Goal: Information Seeking & Learning: Find specific page/section

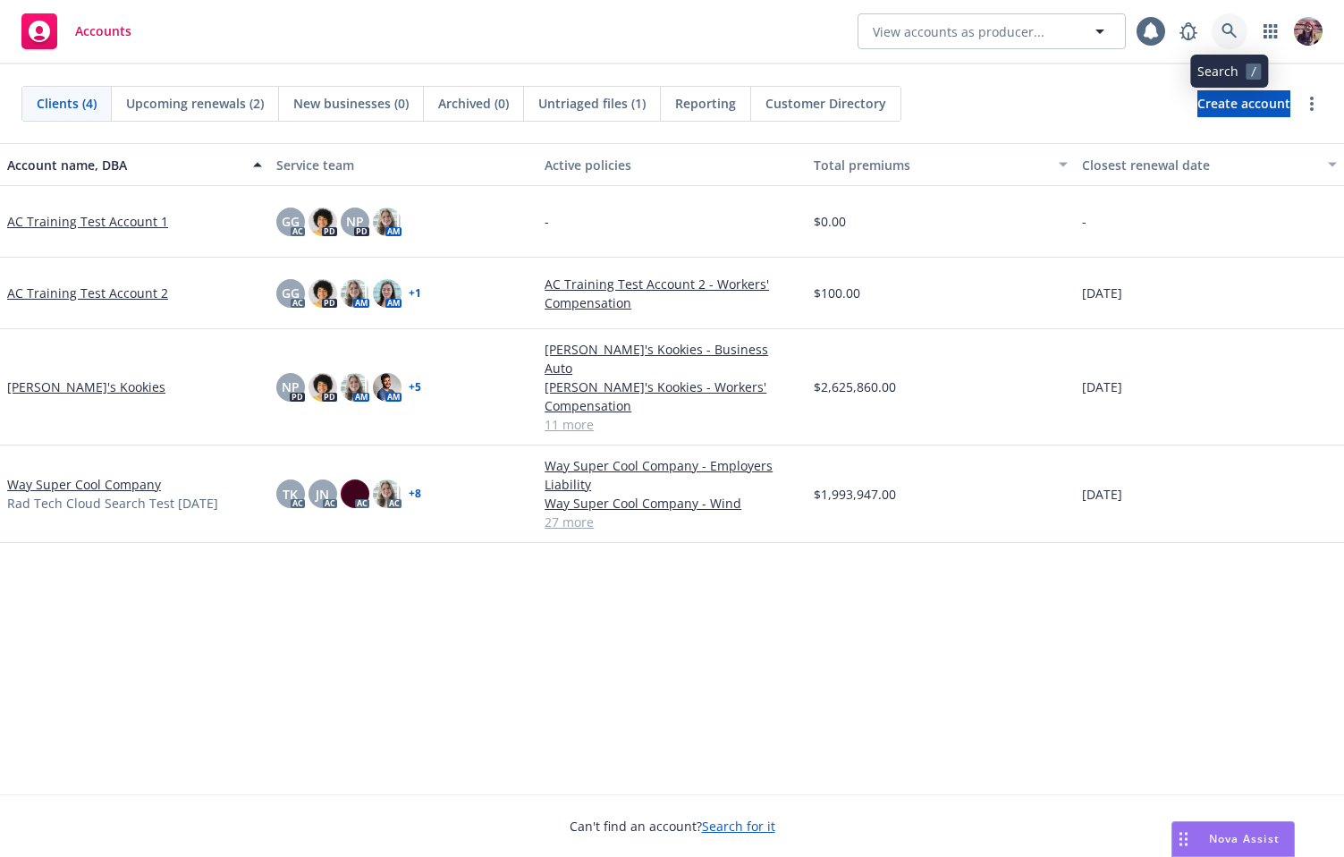
click at [1226, 38] on icon at bounding box center [1230, 31] width 16 height 16
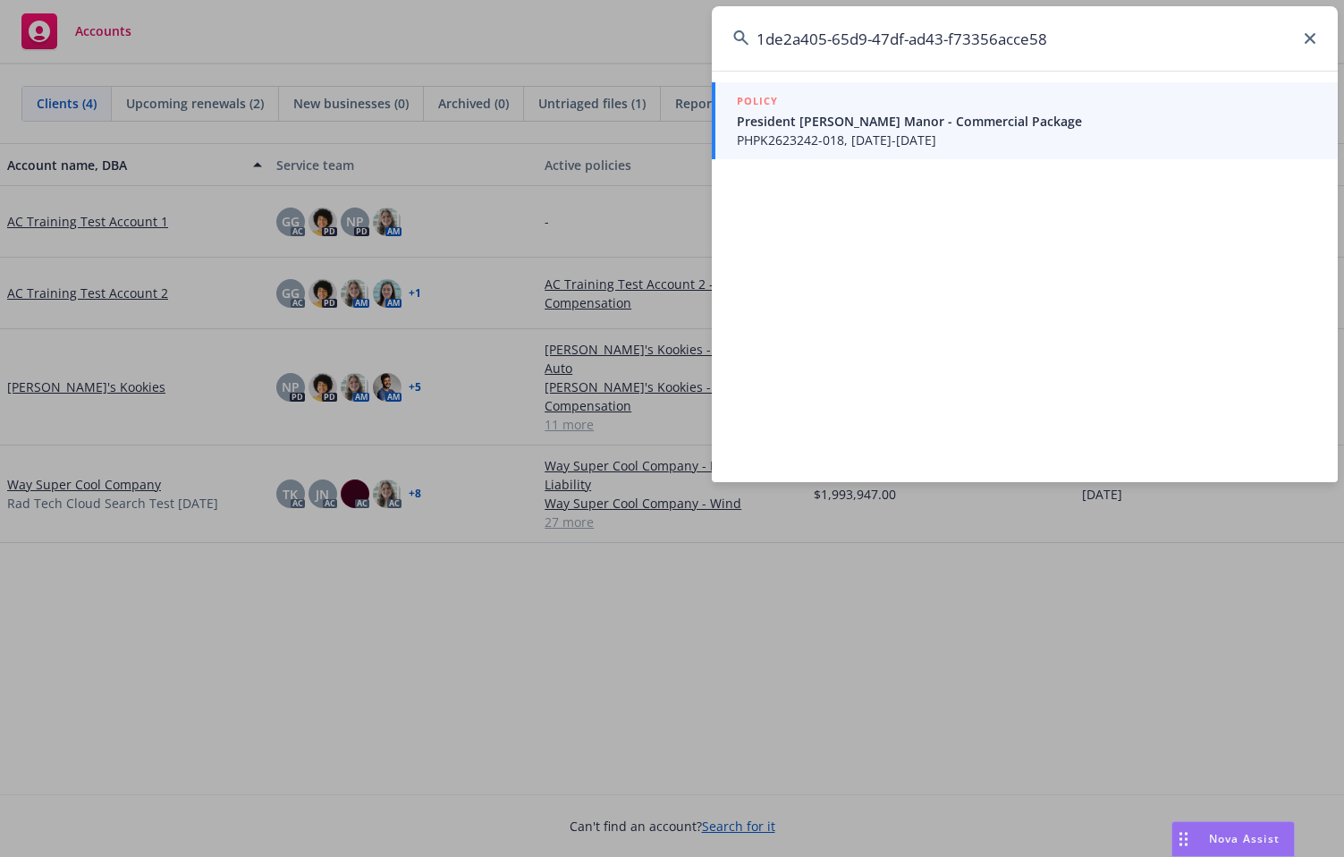
type input "1de2a405-65d9-47df-ad43-f73356acce58"
click at [841, 135] on span "PHPK2623242-018, [DATE]-[DATE]" at bounding box center [1027, 140] width 580 height 19
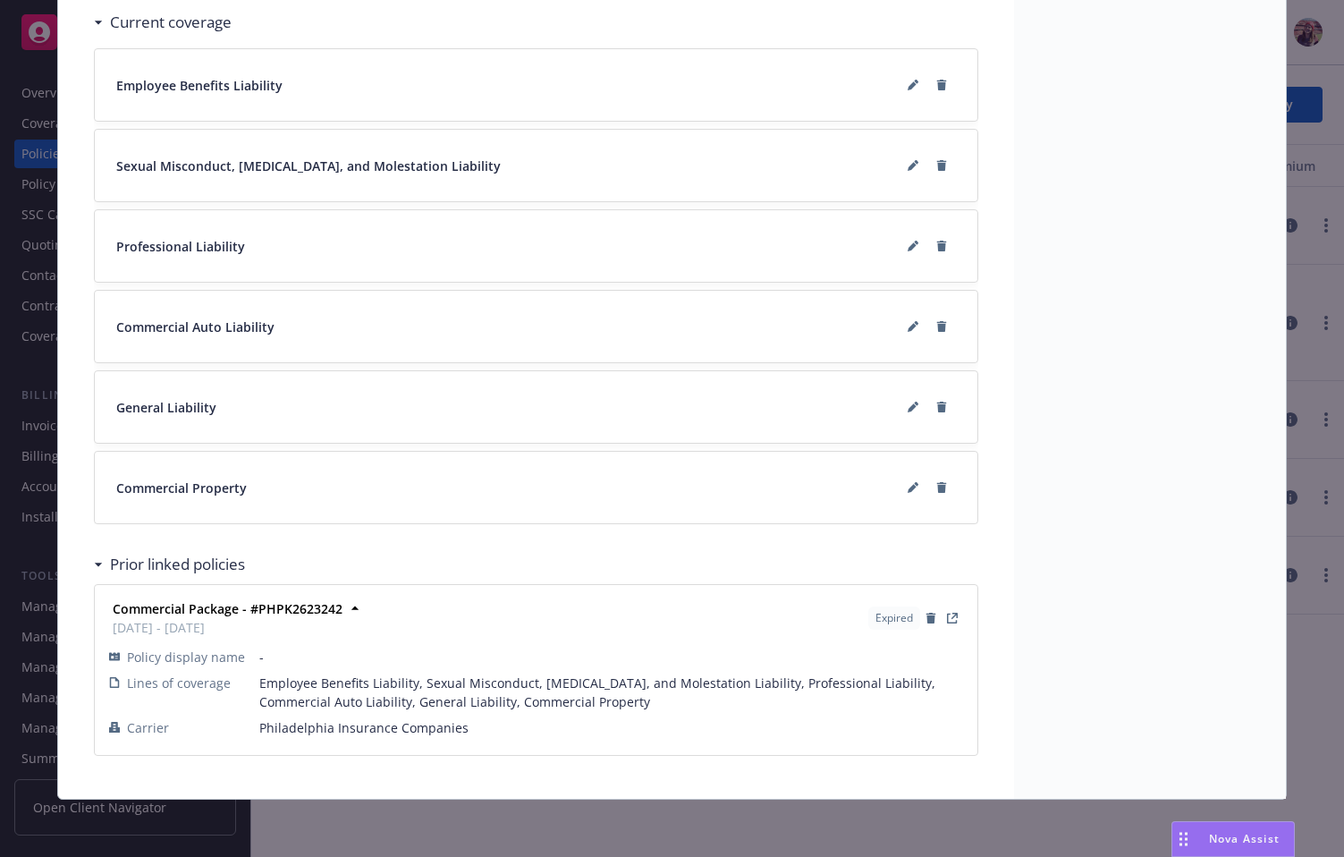
scroll to position [1314, 0]
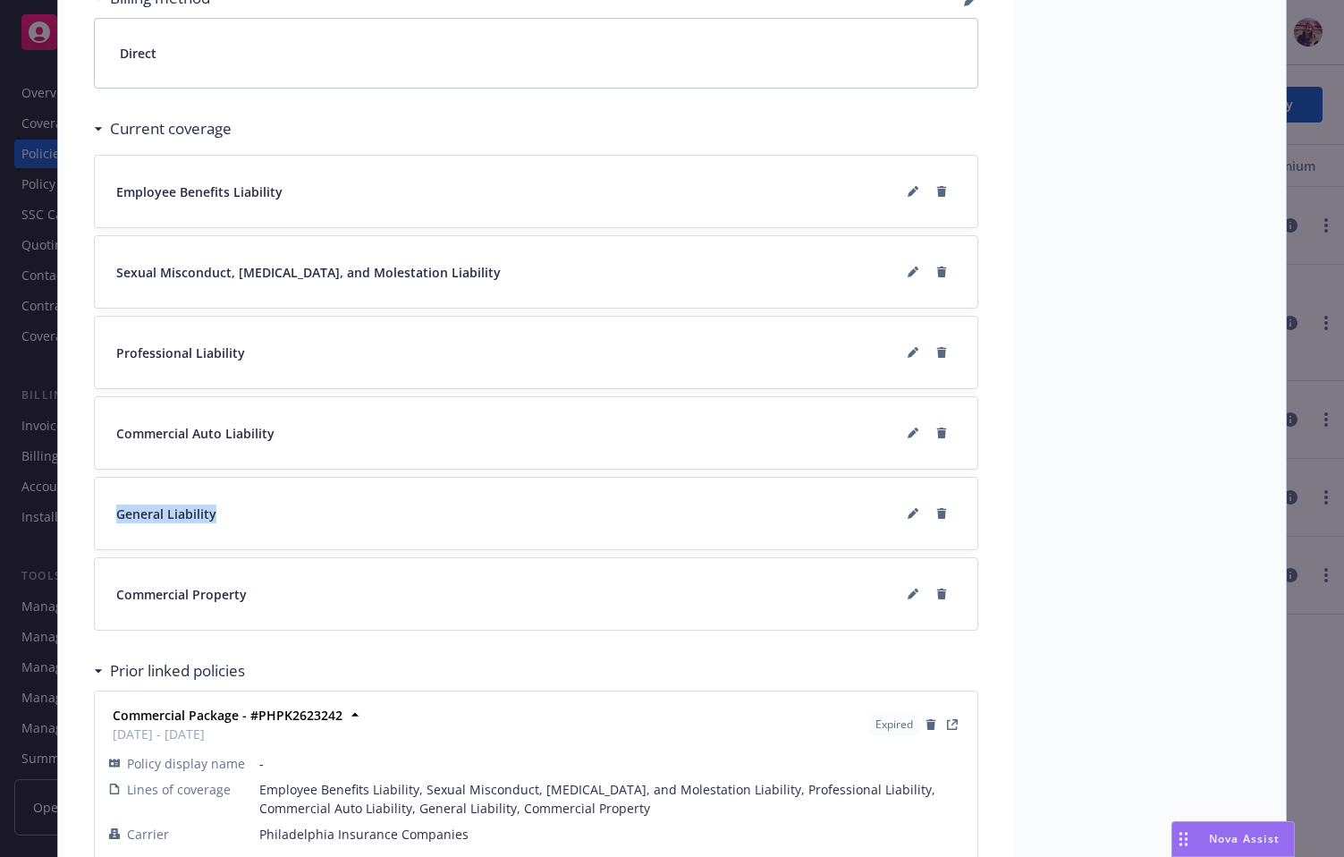
drag, startPoint x: 104, startPoint y: 516, endPoint x: 243, endPoint y: 509, distance: 139.7
click at [243, 509] on div "General Liability" at bounding box center [536, 514] width 883 height 72
click at [208, 513] on div "General Liability" at bounding box center [536, 513] width 840 height 29
click at [128, 515] on span "General Liability" at bounding box center [166, 513] width 100 height 19
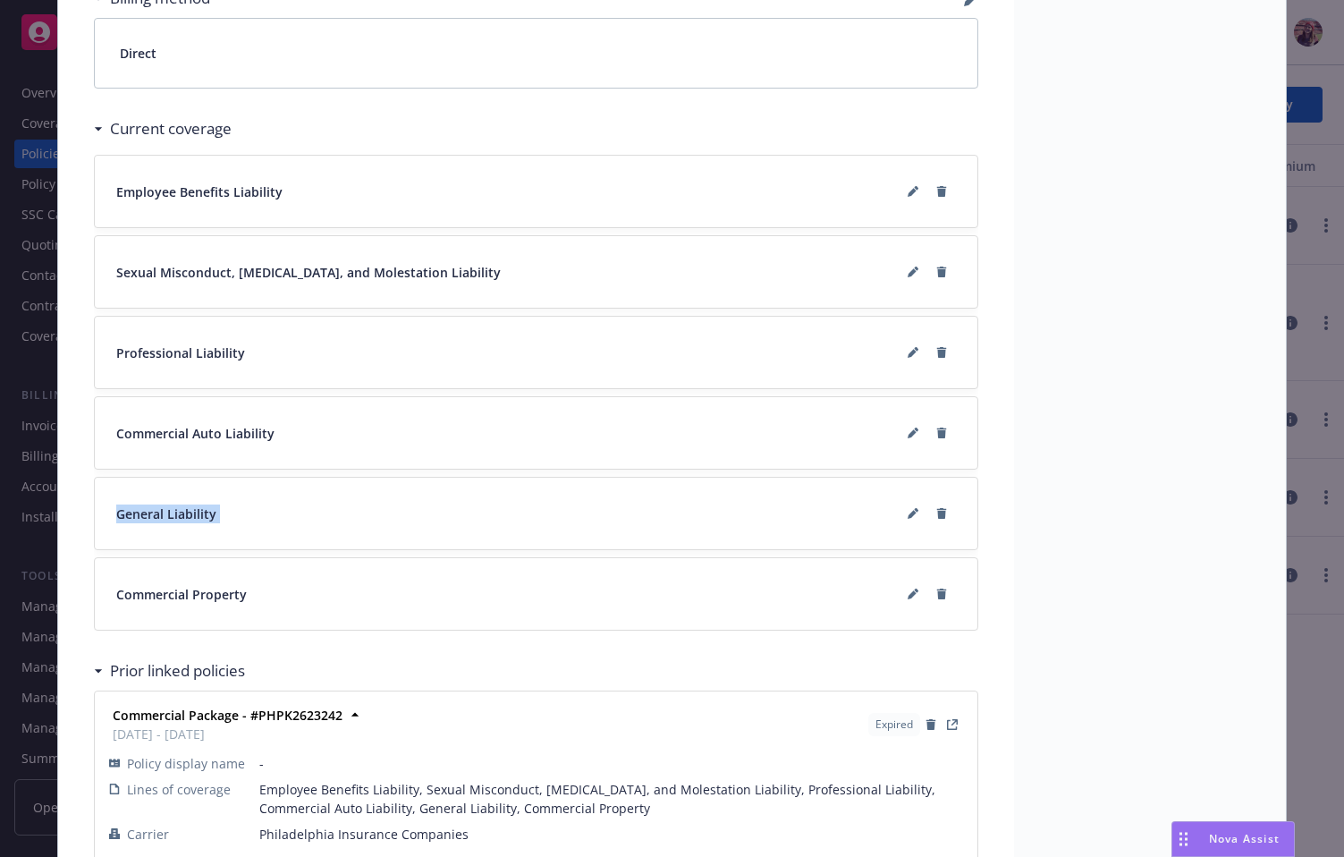
click at [128, 515] on span "General Liability" at bounding box center [166, 513] width 100 height 19
click at [126, 515] on span "General Liability" at bounding box center [166, 513] width 100 height 19
click at [119, 515] on span "General Liability" at bounding box center [166, 513] width 100 height 19
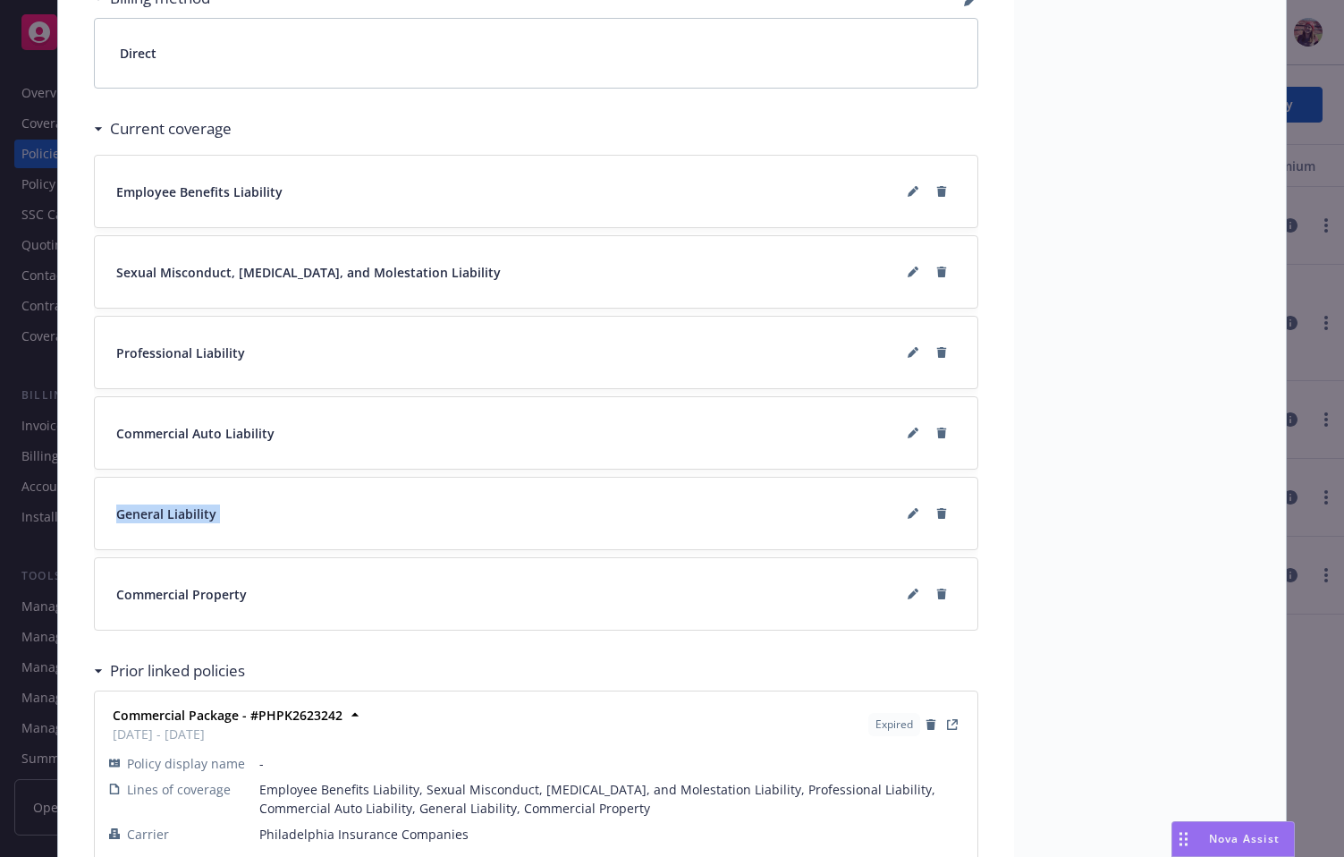
click at [116, 514] on span "General Liability" at bounding box center [166, 513] width 100 height 19
click at [116, 513] on span "General Liability" at bounding box center [166, 513] width 100 height 19
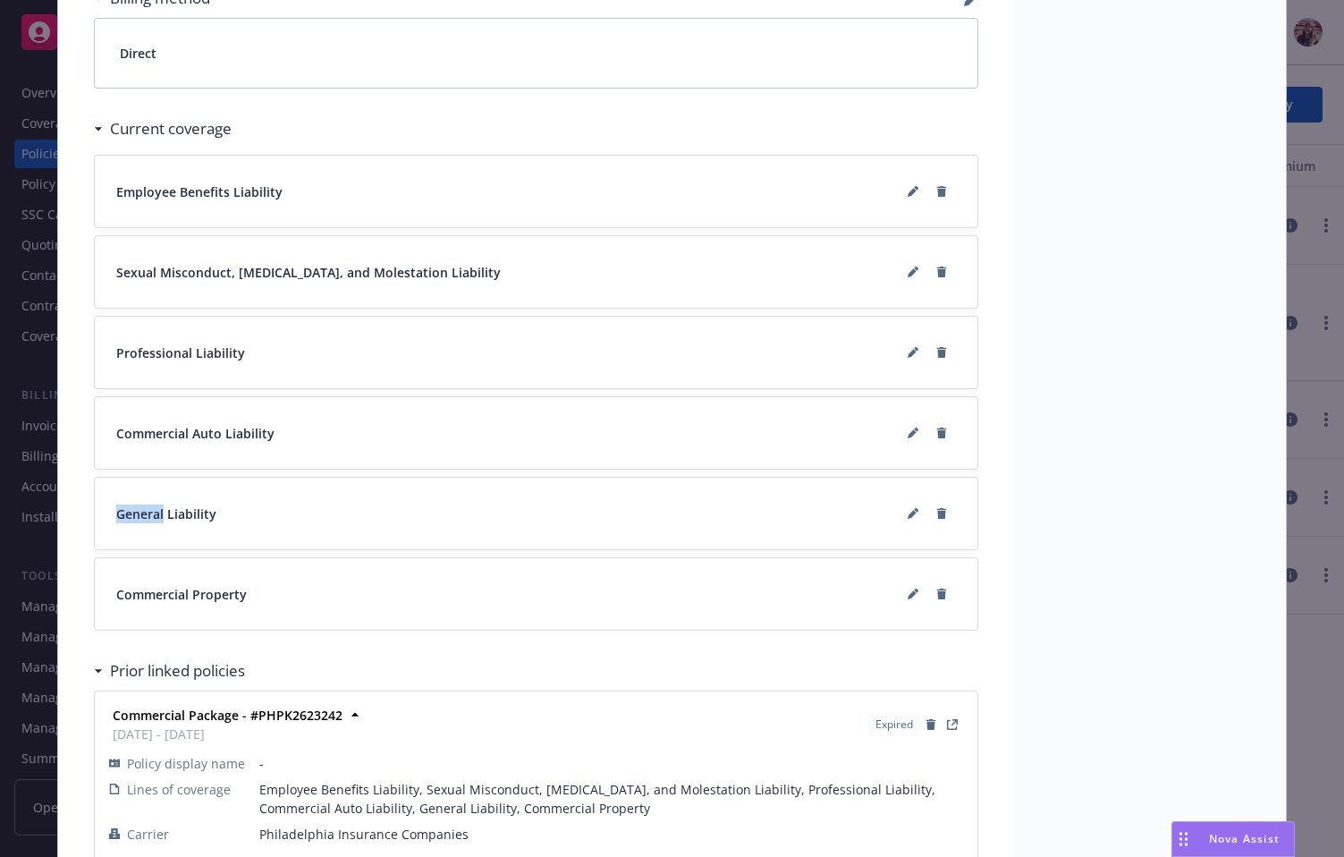
click at [116, 513] on span "General Liability" at bounding box center [166, 513] width 100 height 19
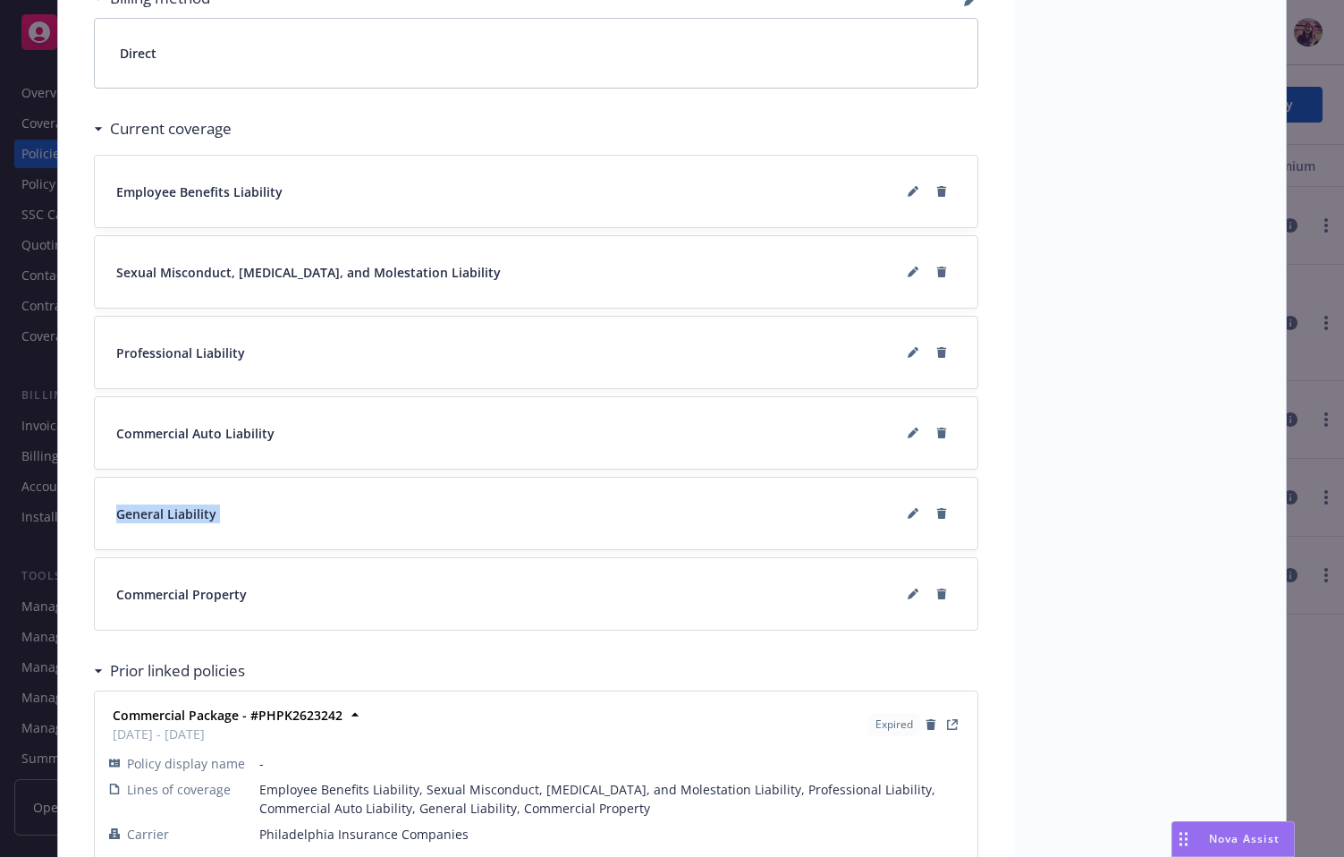
click at [139, 514] on span "General Liability" at bounding box center [166, 513] width 100 height 19
click at [138, 517] on span "General Liability" at bounding box center [166, 513] width 100 height 19
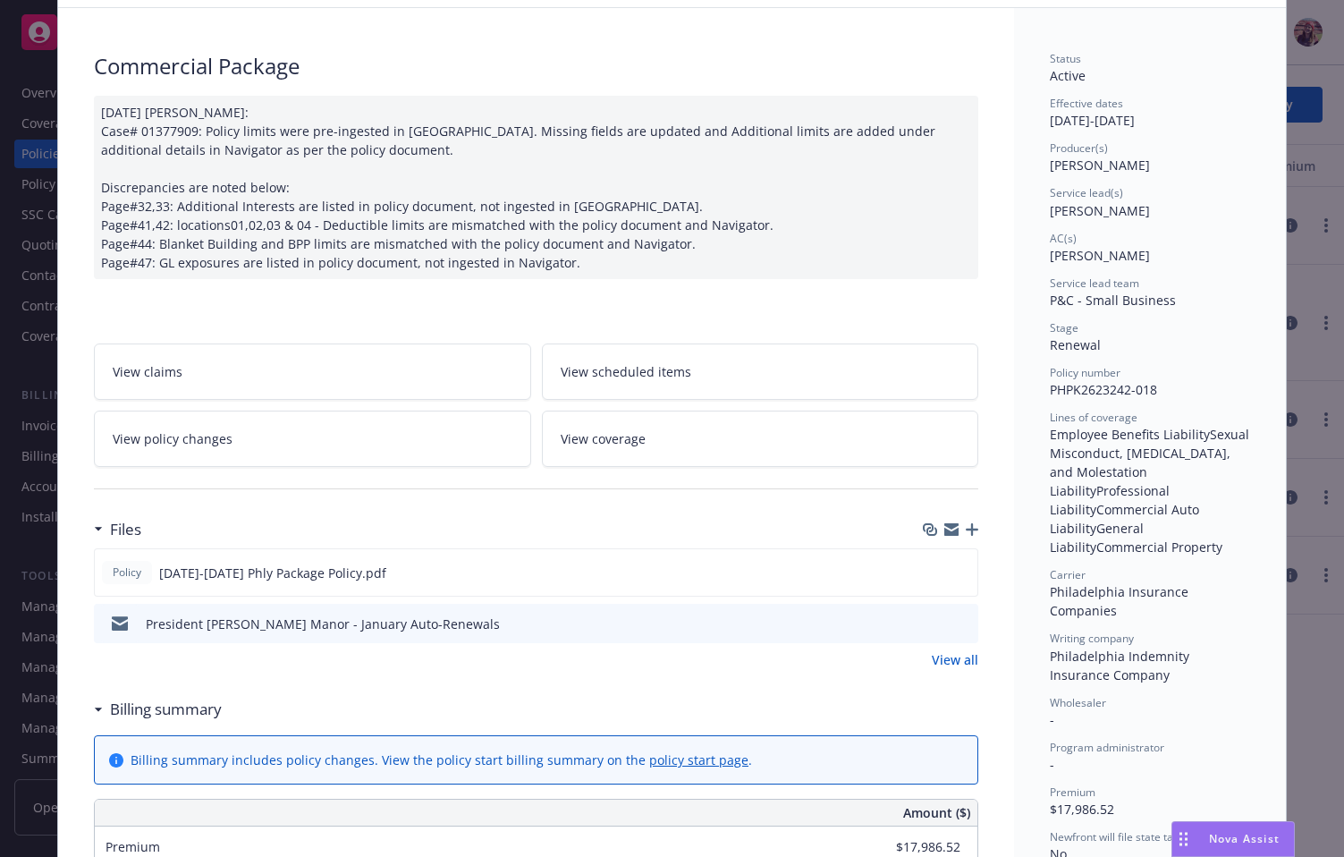
scroll to position [0, 0]
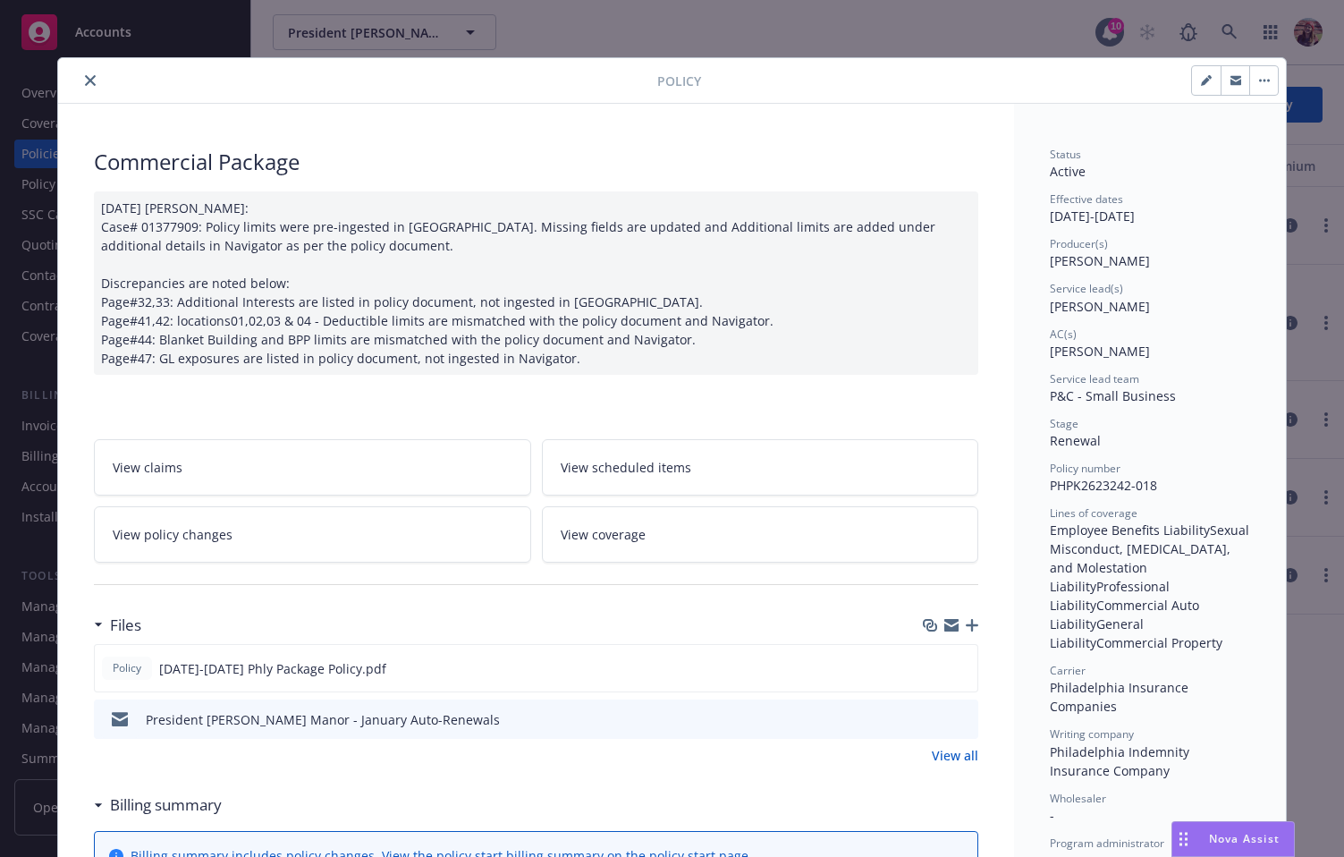
click at [1252, 39] on div "Policy Commercial Package 12/11/2024 Galib Sheik: Case# 01377909: Policy limits…" at bounding box center [672, 428] width 1344 height 857
click at [1229, 38] on div "Policy Commercial Package 12/11/2024 Galib Sheik: Case# 01377909: Policy limits…" at bounding box center [672, 428] width 1344 height 857
click at [65, 83] on div at bounding box center [361, 80] width 592 height 21
click at [87, 82] on icon "close" at bounding box center [90, 80] width 11 height 11
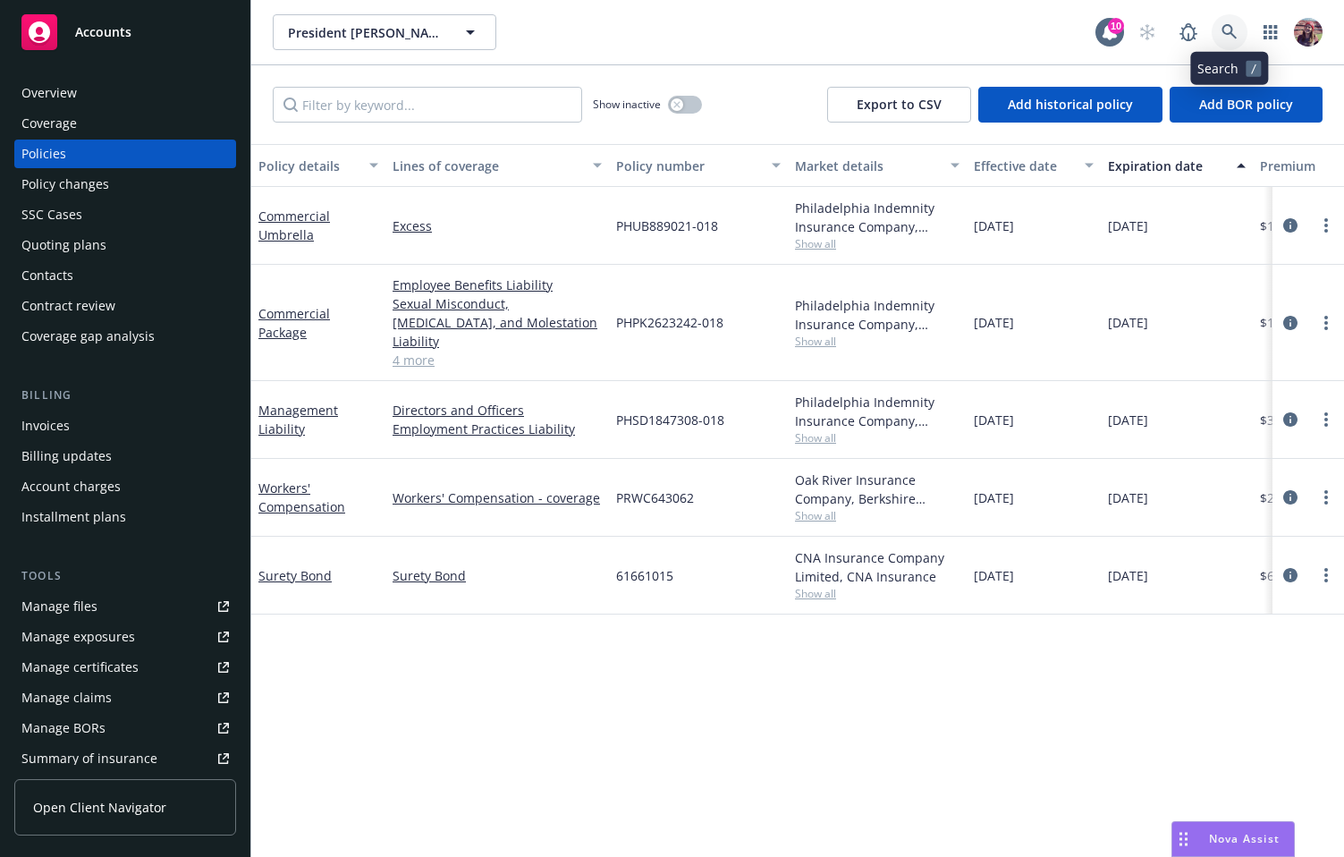
click at [1238, 36] on link at bounding box center [1230, 32] width 36 height 36
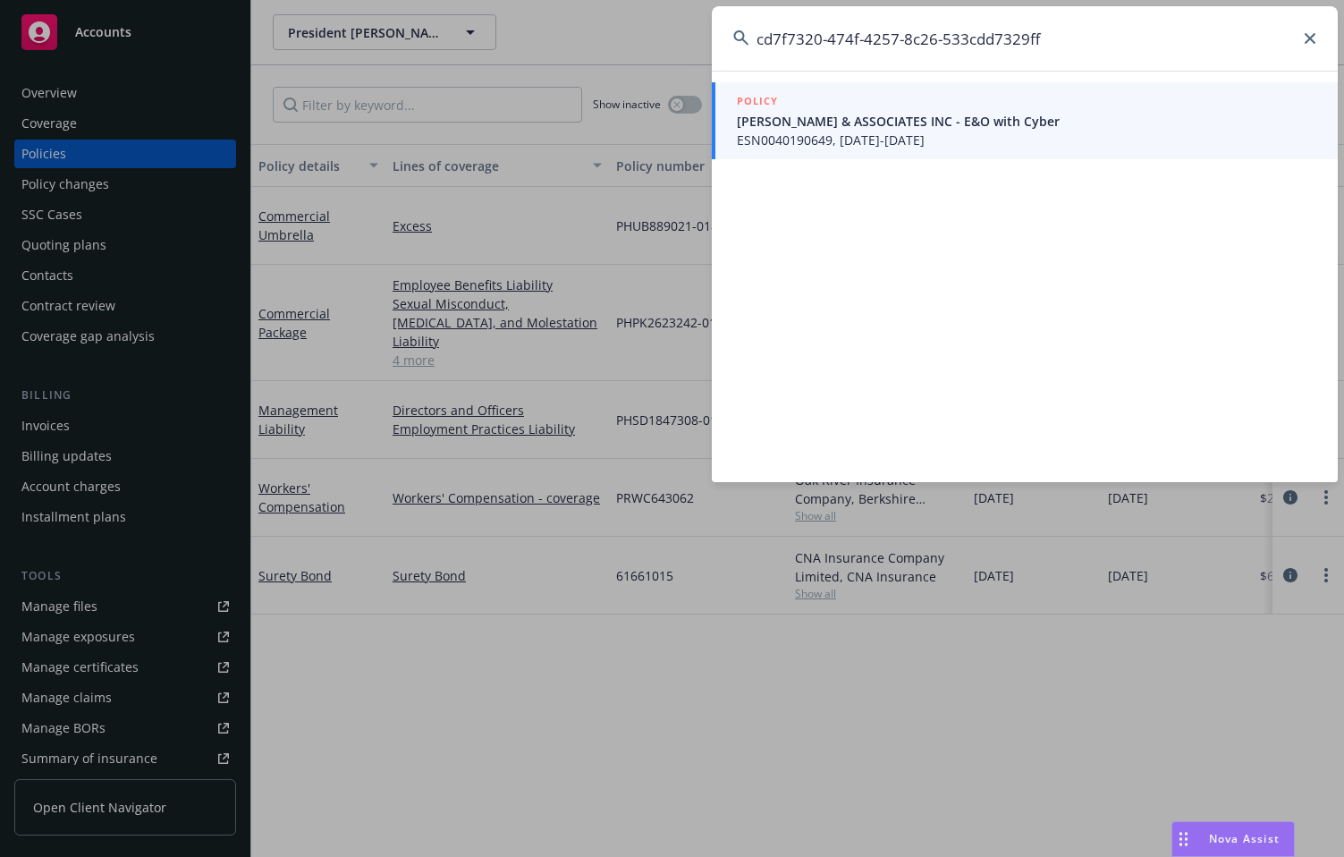
type input "cd7f7320-474f-4257-8c26-533cdd7329ff"
click at [767, 128] on span "NOVER ENGELSTEIN & ASSOCIATES INC - E&O with Cyber" at bounding box center [1027, 121] width 580 height 19
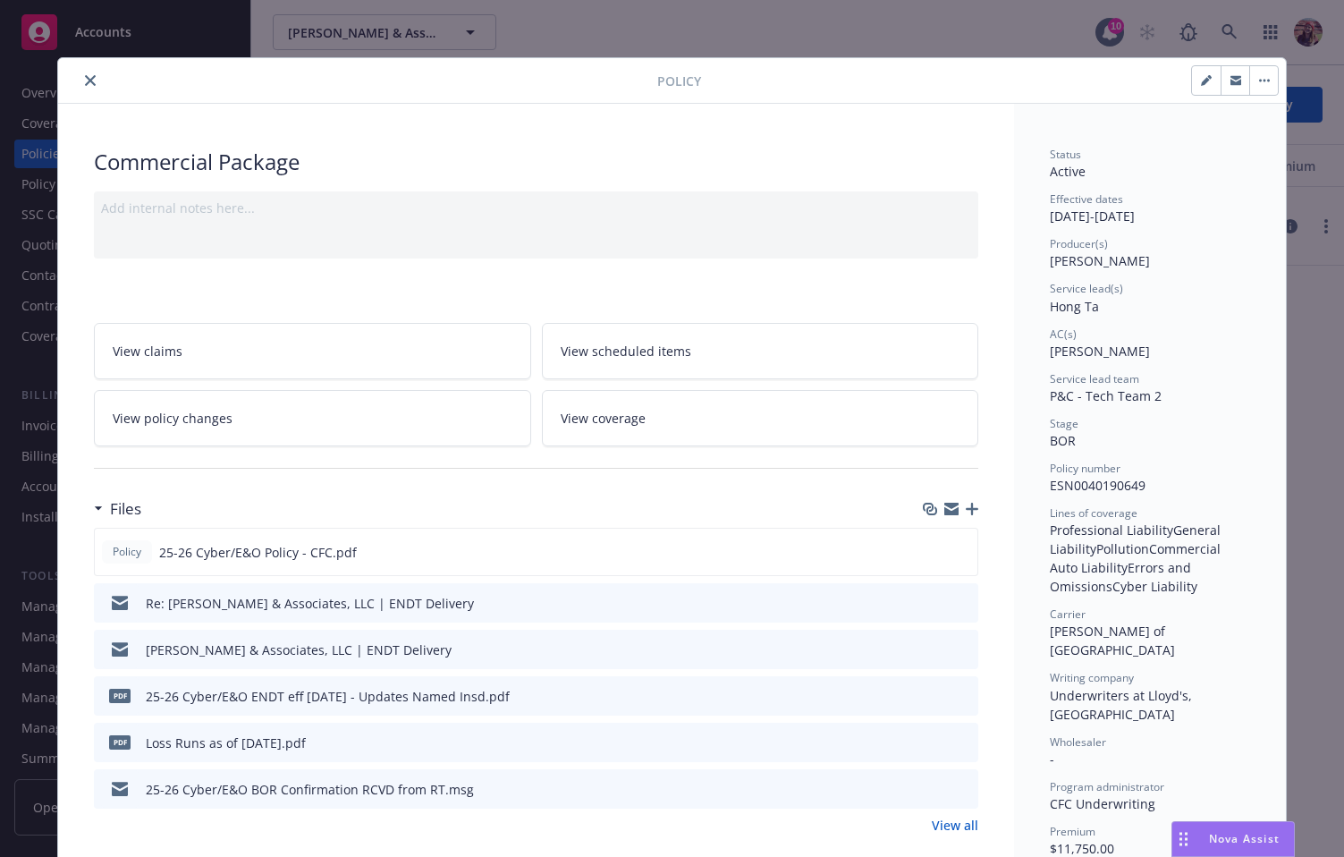
click at [85, 83] on icon "close" at bounding box center [90, 80] width 11 height 11
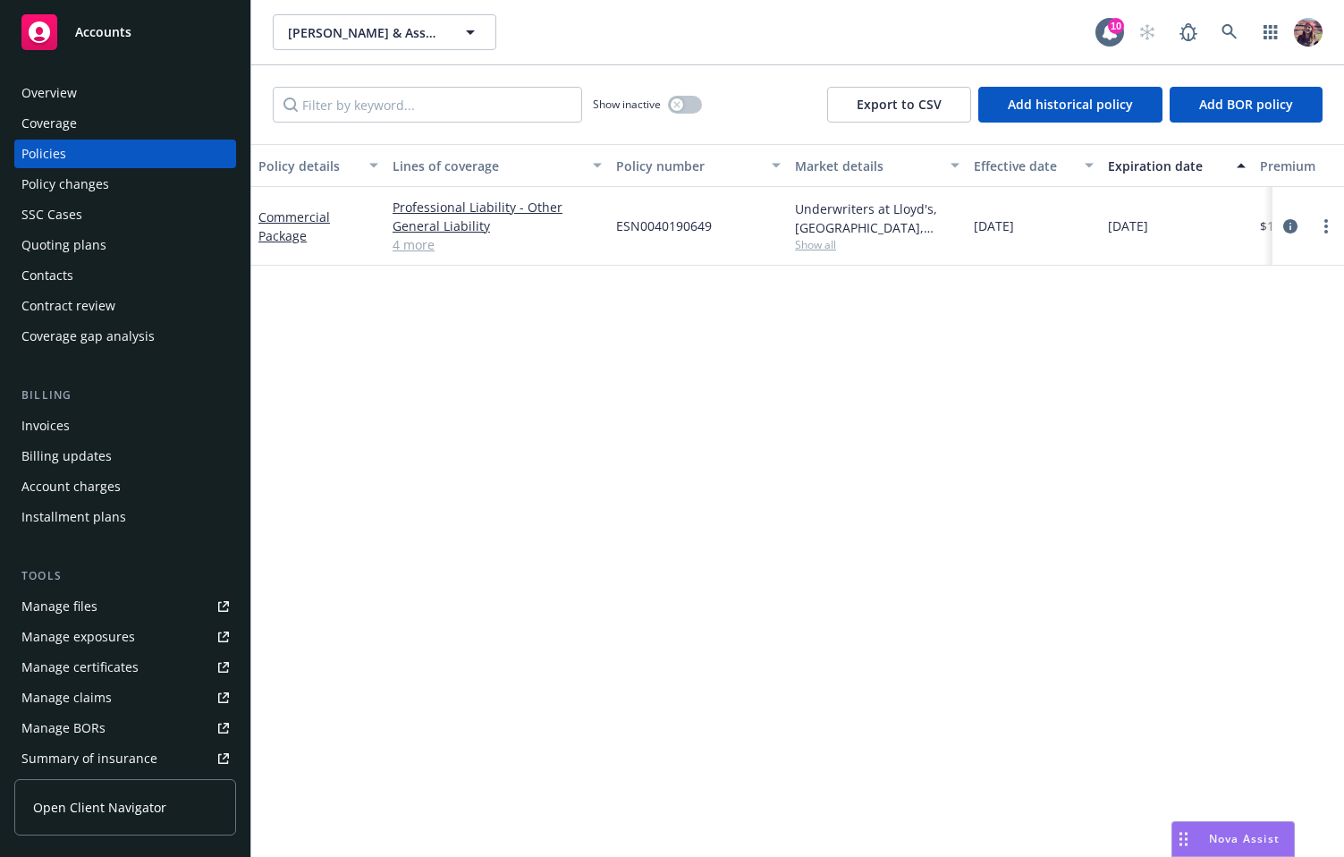
click at [76, 131] on div "Coverage" at bounding box center [125, 123] width 208 height 29
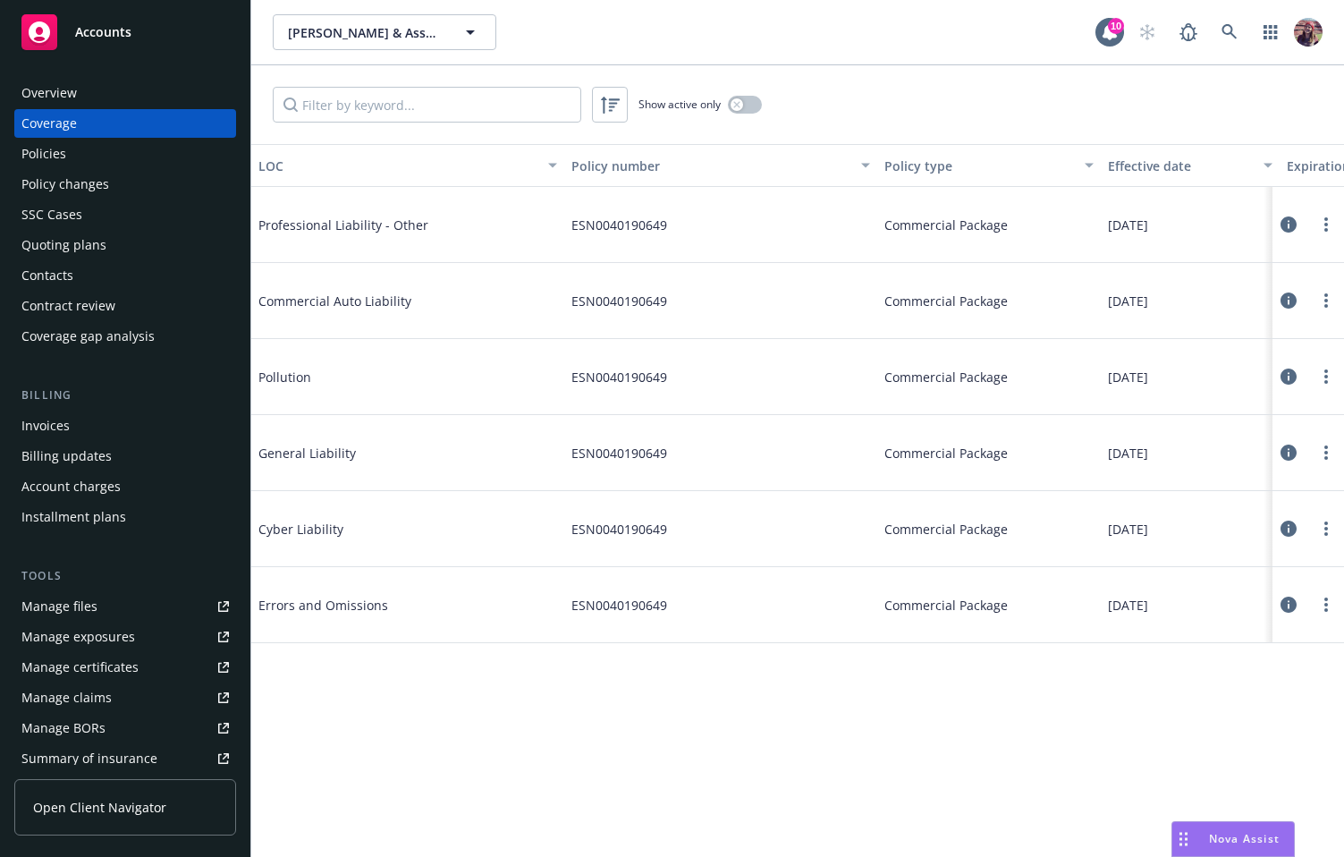
click at [1281, 216] on icon at bounding box center [1289, 224] width 16 height 16
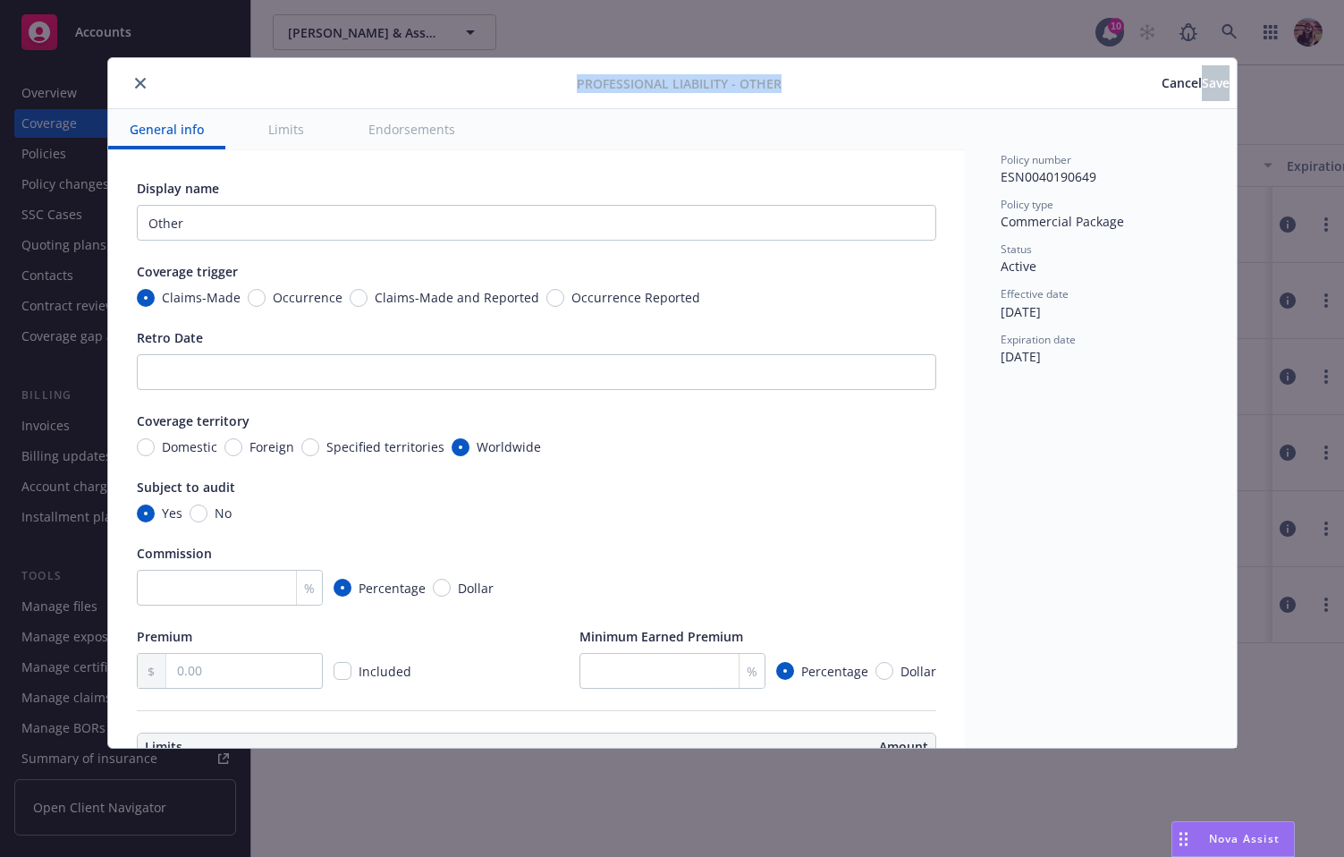
drag, startPoint x: 579, startPoint y: 82, endPoint x: 944, endPoint y: 82, distance: 364.9
click at [944, 82] on div "Professional Liability - Other Cancel Save" at bounding box center [672, 83] width 1129 height 51
click at [899, 97] on div "Cancel Save" at bounding box center [1006, 83] width 448 height 36
click at [718, 528] on div "Display name Other Coverage trigger Claims-Made Occurrence Claims-Made and Repo…" at bounding box center [537, 434] width 800 height 510
click at [791, 352] on div "Retro Date" at bounding box center [537, 359] width 800 height 62
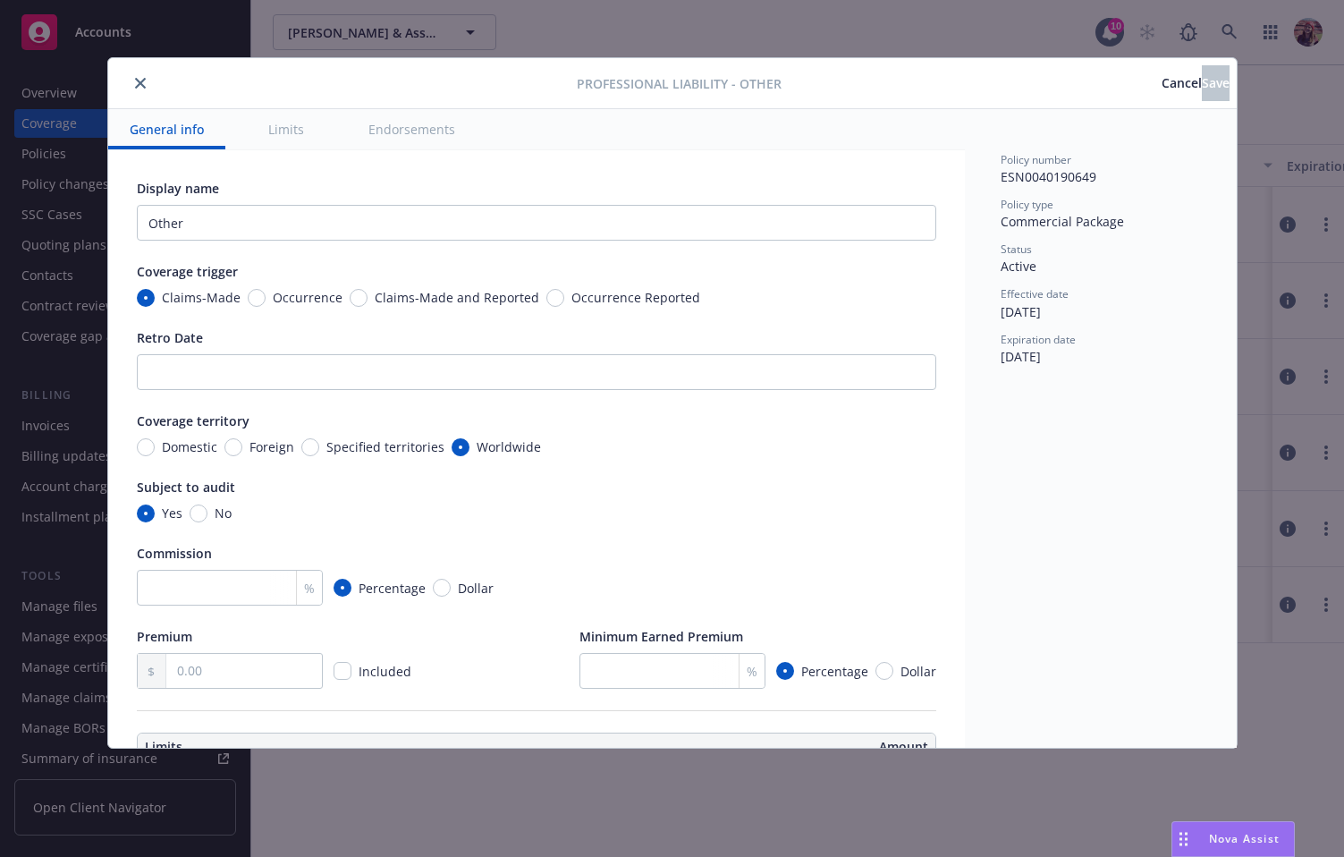
click at [784, 432] on div "Coverage territory Domestic Foreign Specified territories Worldwide" at bounding box center [537, 433] width 800 height 45
click at [865, 481] on div "Subject to audit" at bounding box center [537, 487] width 800 height 19
click at [128, 89] on div at bounding box center [359, 82] width 488 height 21
click at [131, 80] on button "close" at bounding box center [140, 82] width 21 height 21
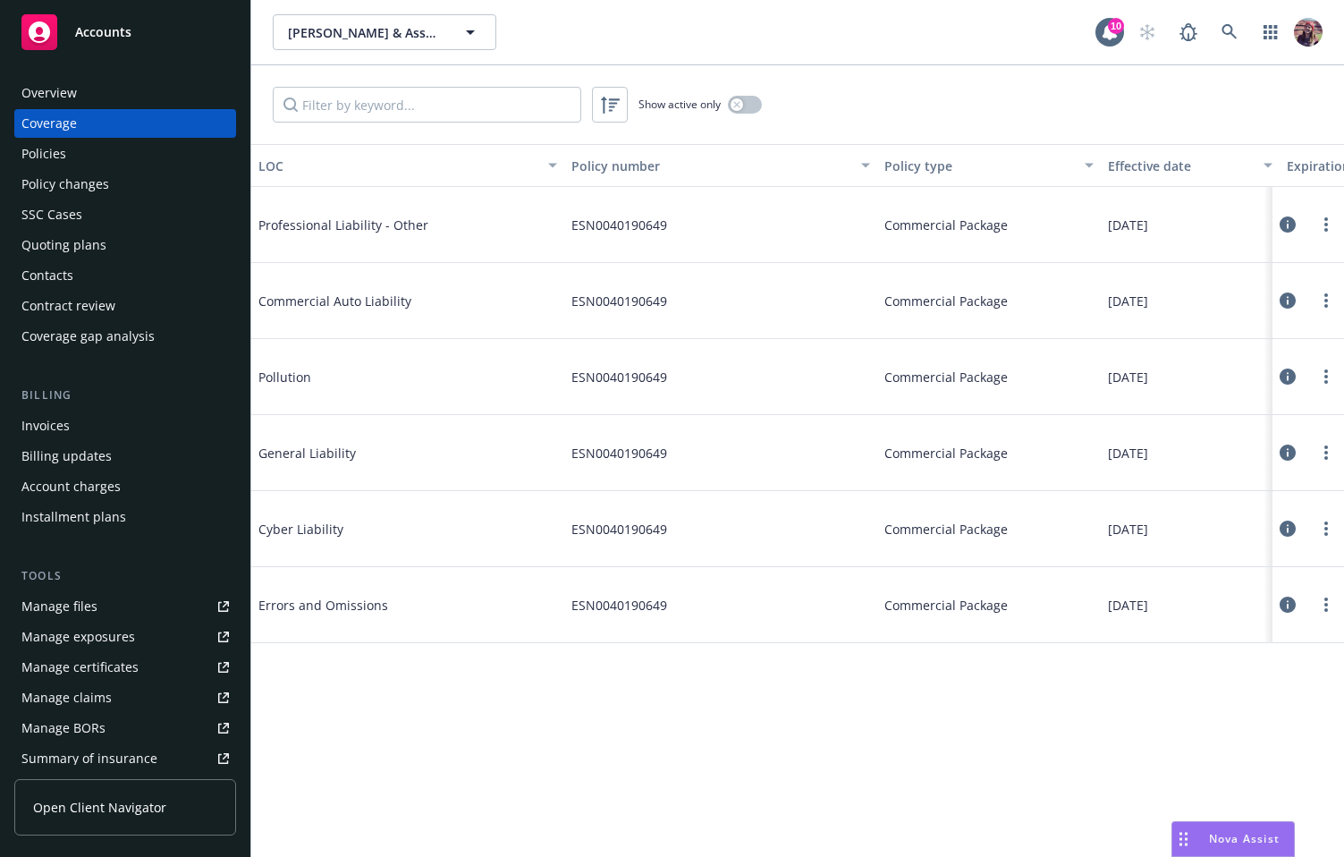
click at [66, 120] on div "Coverage" at bounding box center [48, 123] width 55 height 29
click at [60, 106] on div "Overview" at bounding box center [48, 93] width 55 height 29
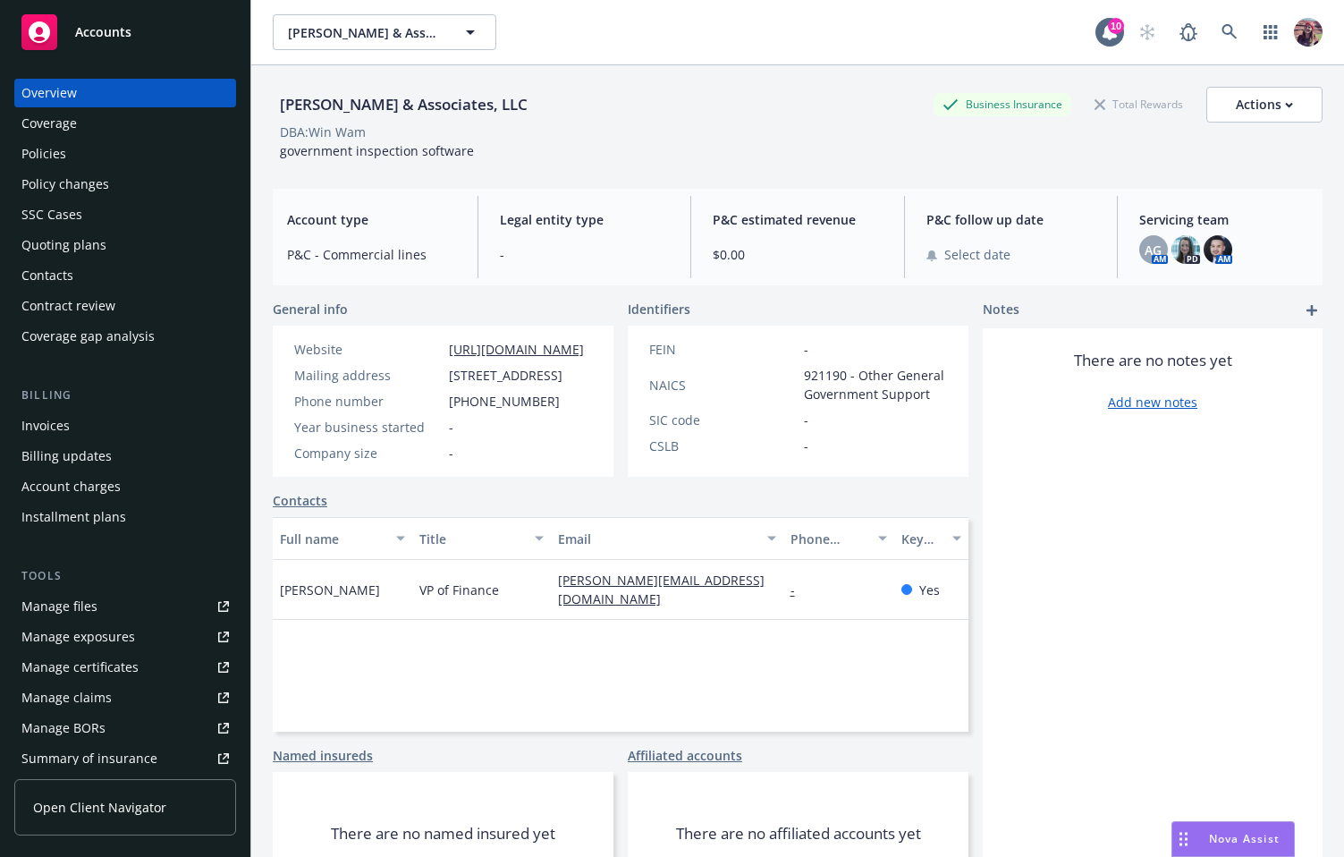
click at [620, 123] on div "DBA: Win Wam" at bounding box center [798, 132] width 1050 height 19
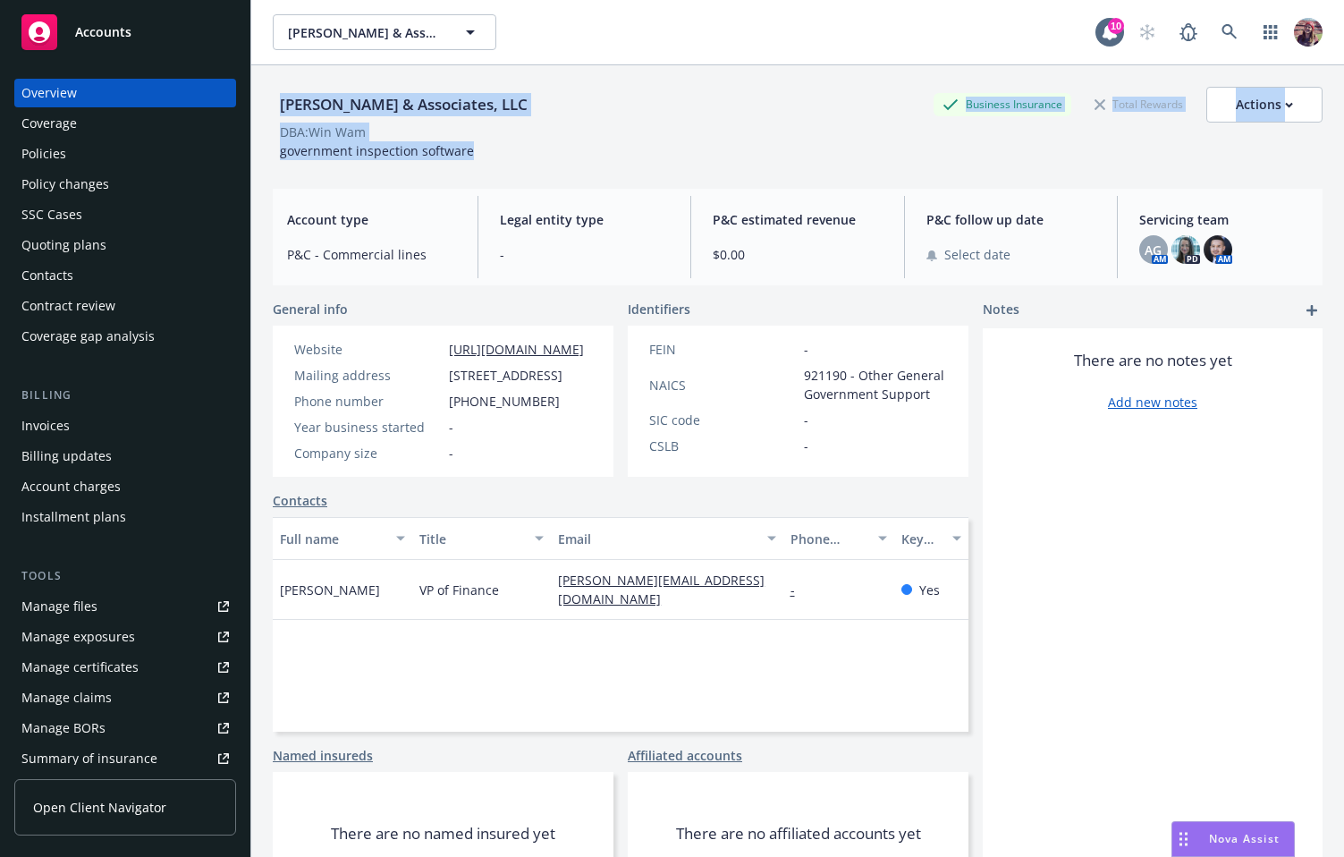
drag, startPoint x: 493, startPoint y: 159, endPoint x: 260, endPoint y: 105, distance: 238.9
click at [260, 105] on div "[PERSON_NAME] & Associates, LLC Business Insurance Total Rewards Actions DBA: W…" at bounding box center [797, 493] width 1093 height 857
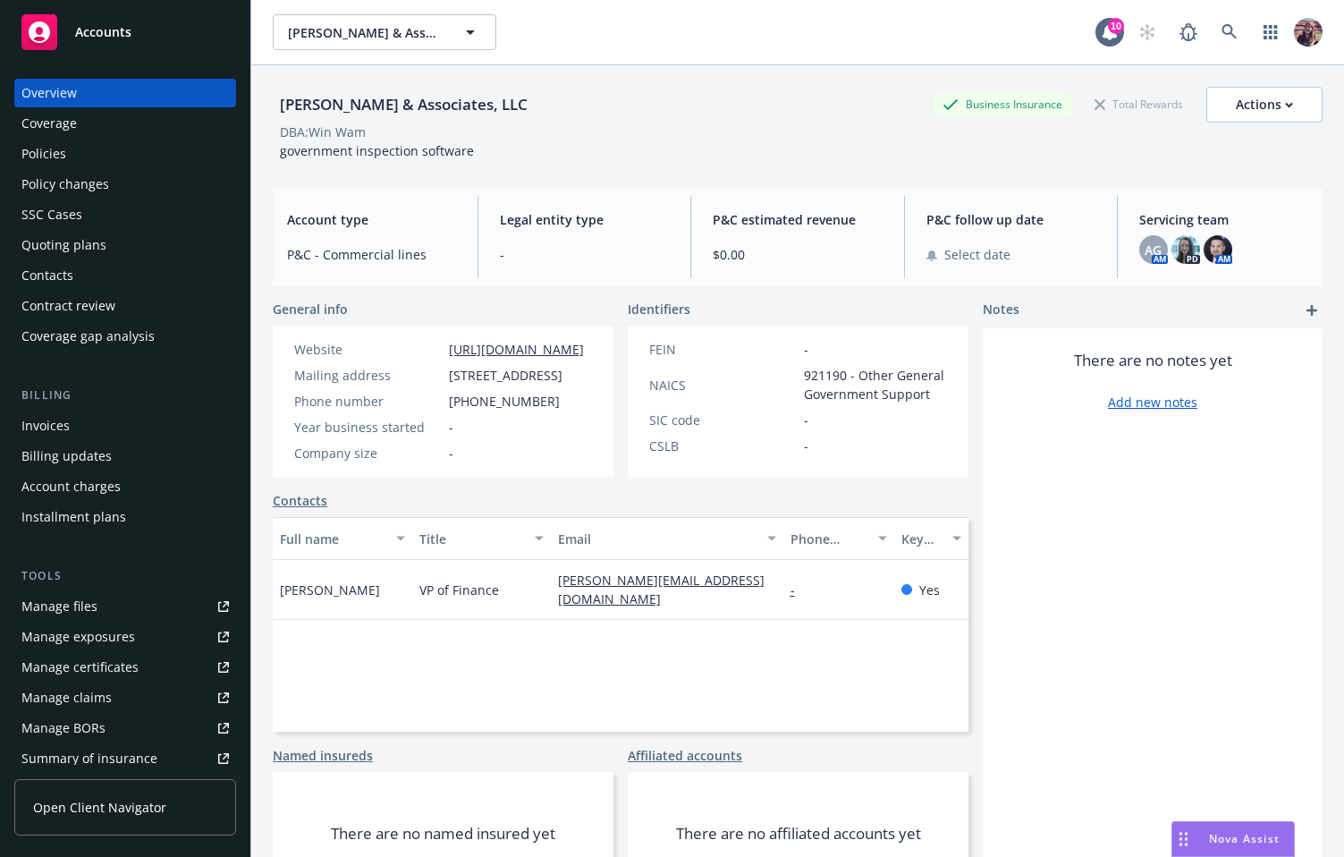
click at [623, 125] on div "DBA: Win Wam" at bounding box center [798, 132] width 1050 height 19
click at [1227, 36] on link at bounding box center [1230, 32] width 36 height 36
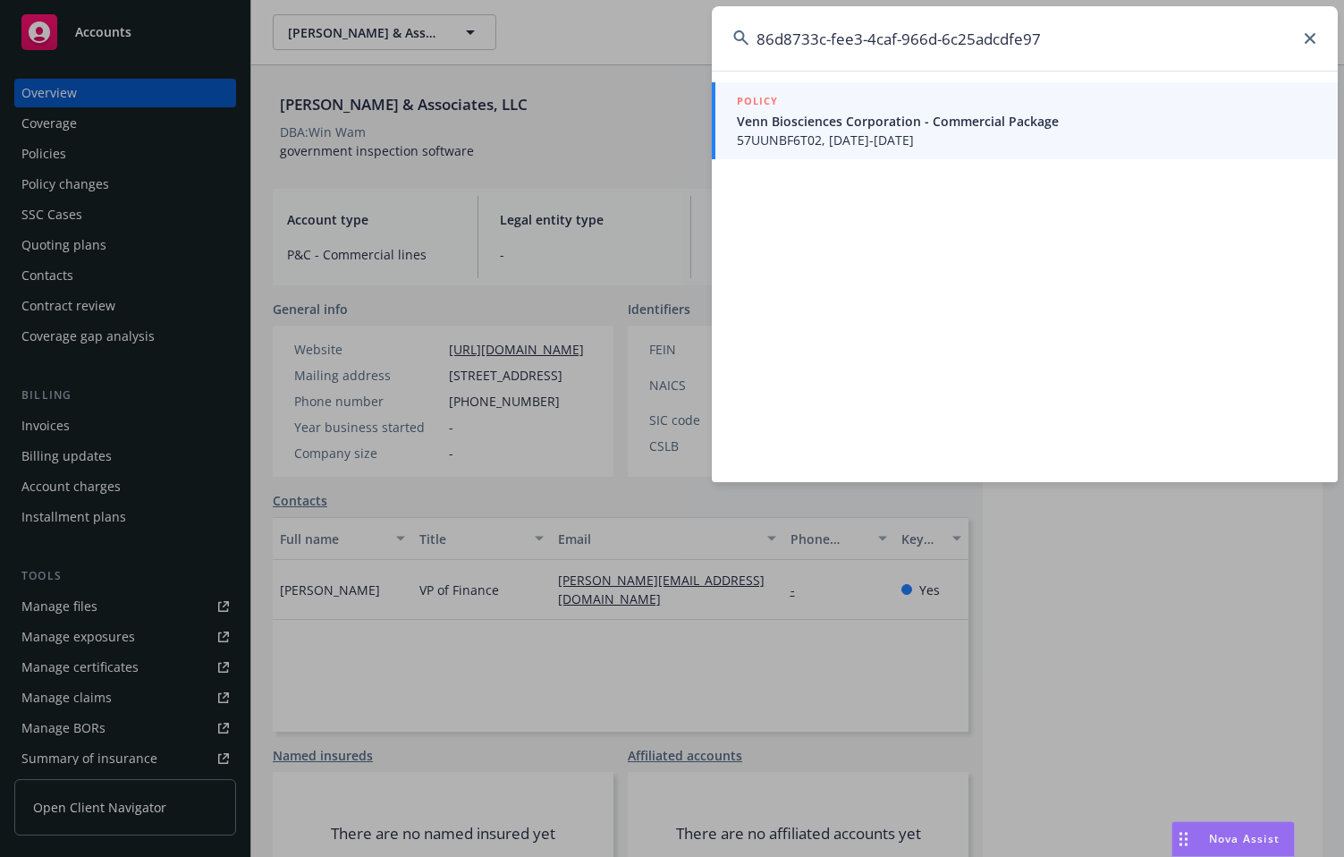
type input "86d8733c-fee3-4caf-966d-6c25adcdfe97"
click at [852, 110] on div "POLICY" at bounding box center [1027, 102] width 580 height 20
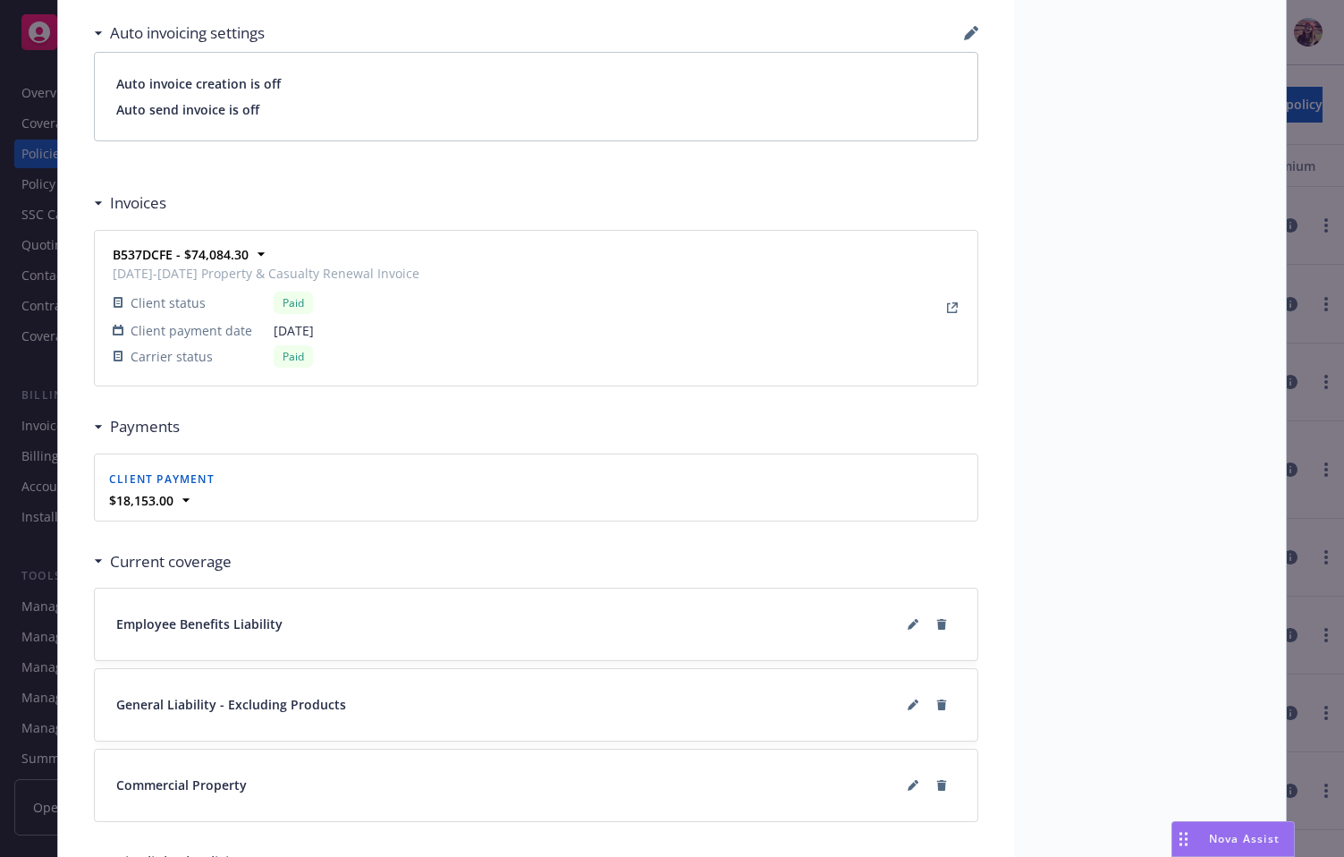
scroll to position [1711, 0]
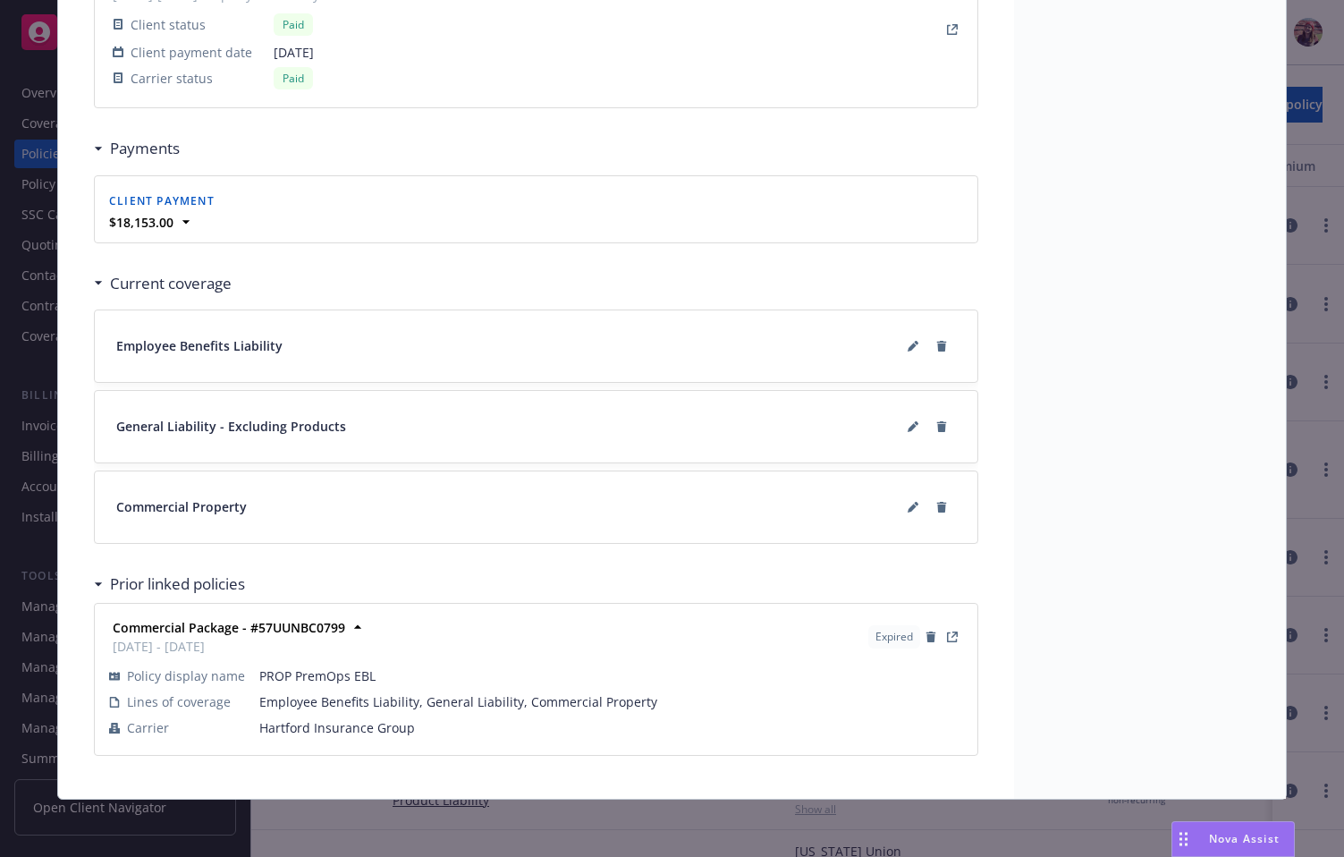
click at [450, 445] on div "General Liability - Excluding Products" at bounding box center [536, 427] width 883 height 72
click at [899, 428] on button at bounding box center [913, 426] width 29 height 29
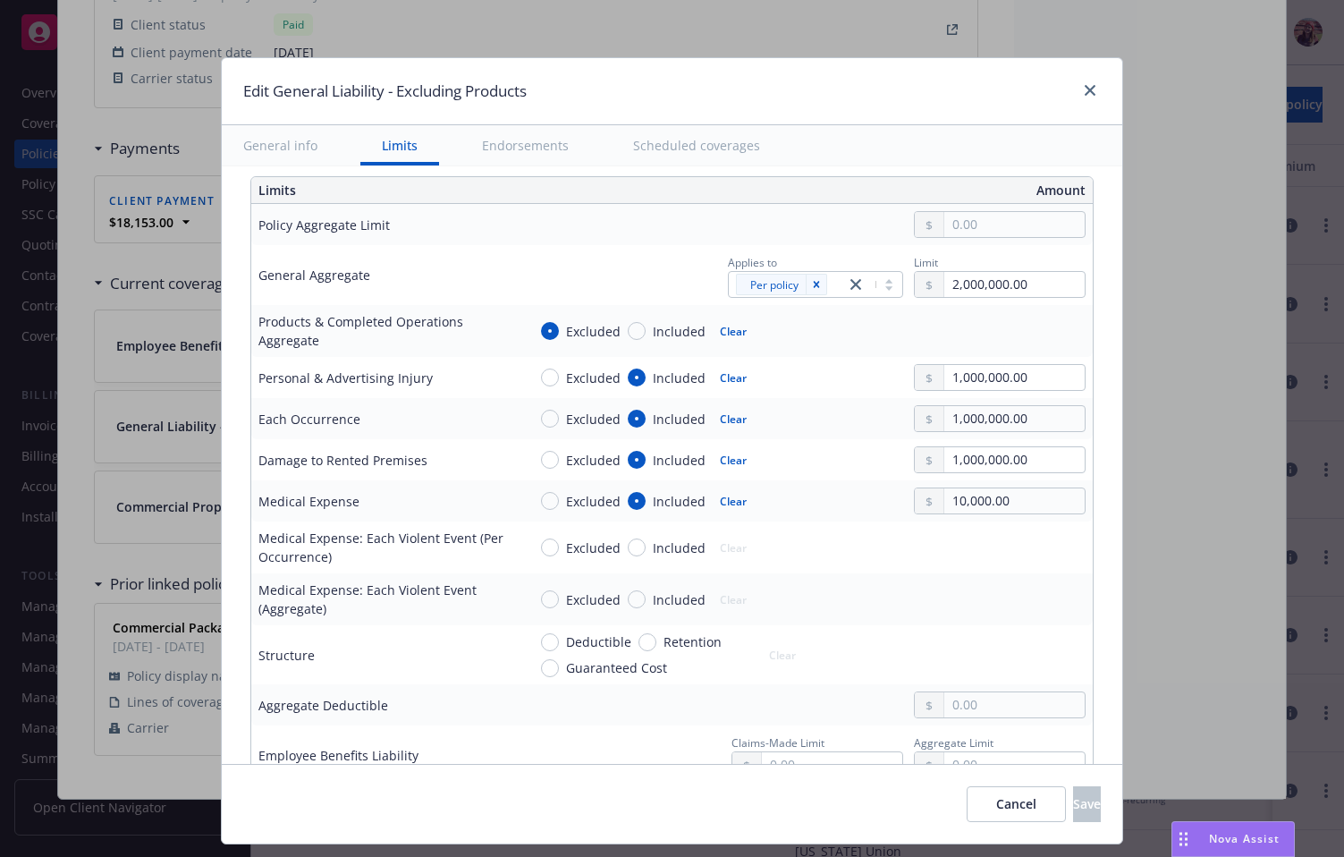
scroll to position [0, 0]
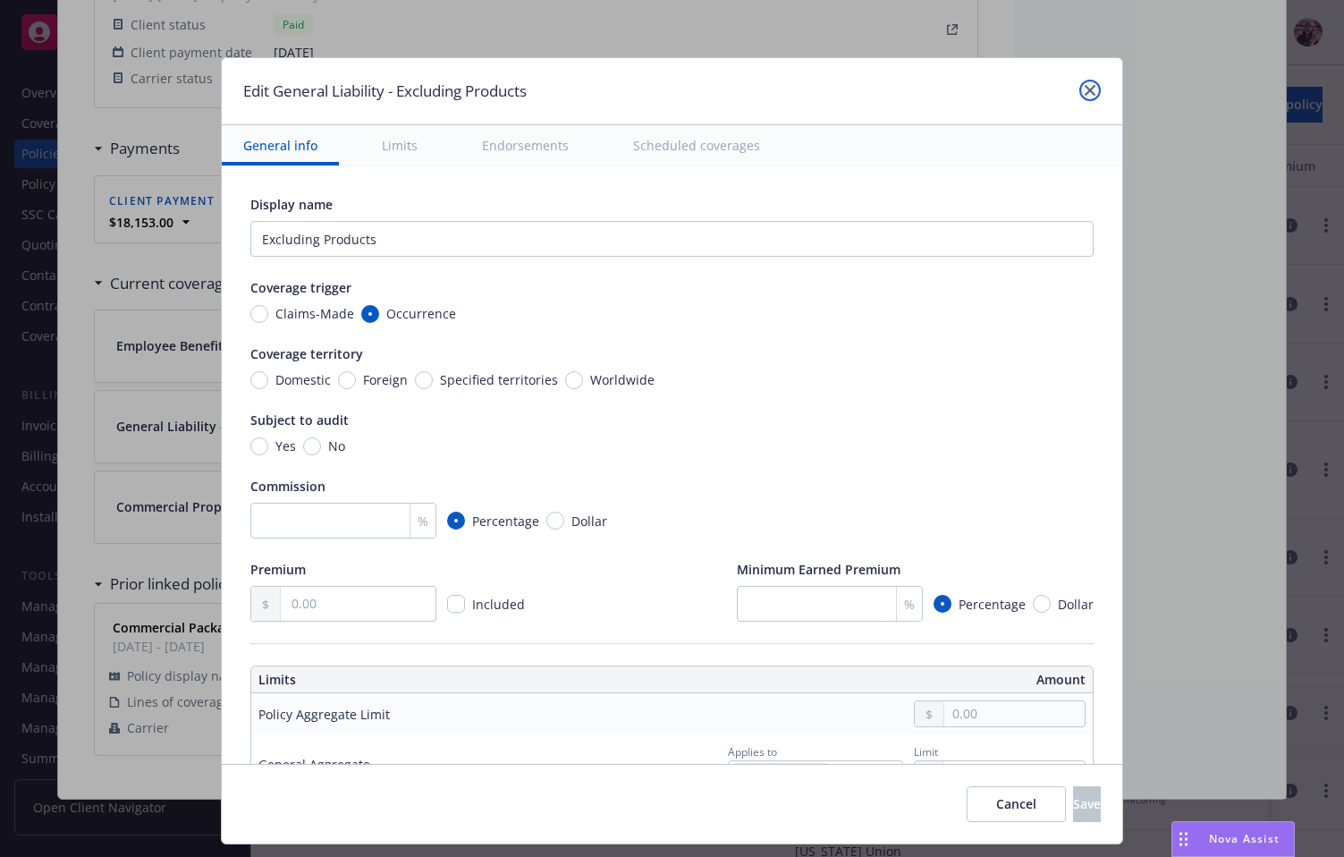
click at [1089, 89] on icon "close" at bounding box center [1090, 90] width 11 height 11
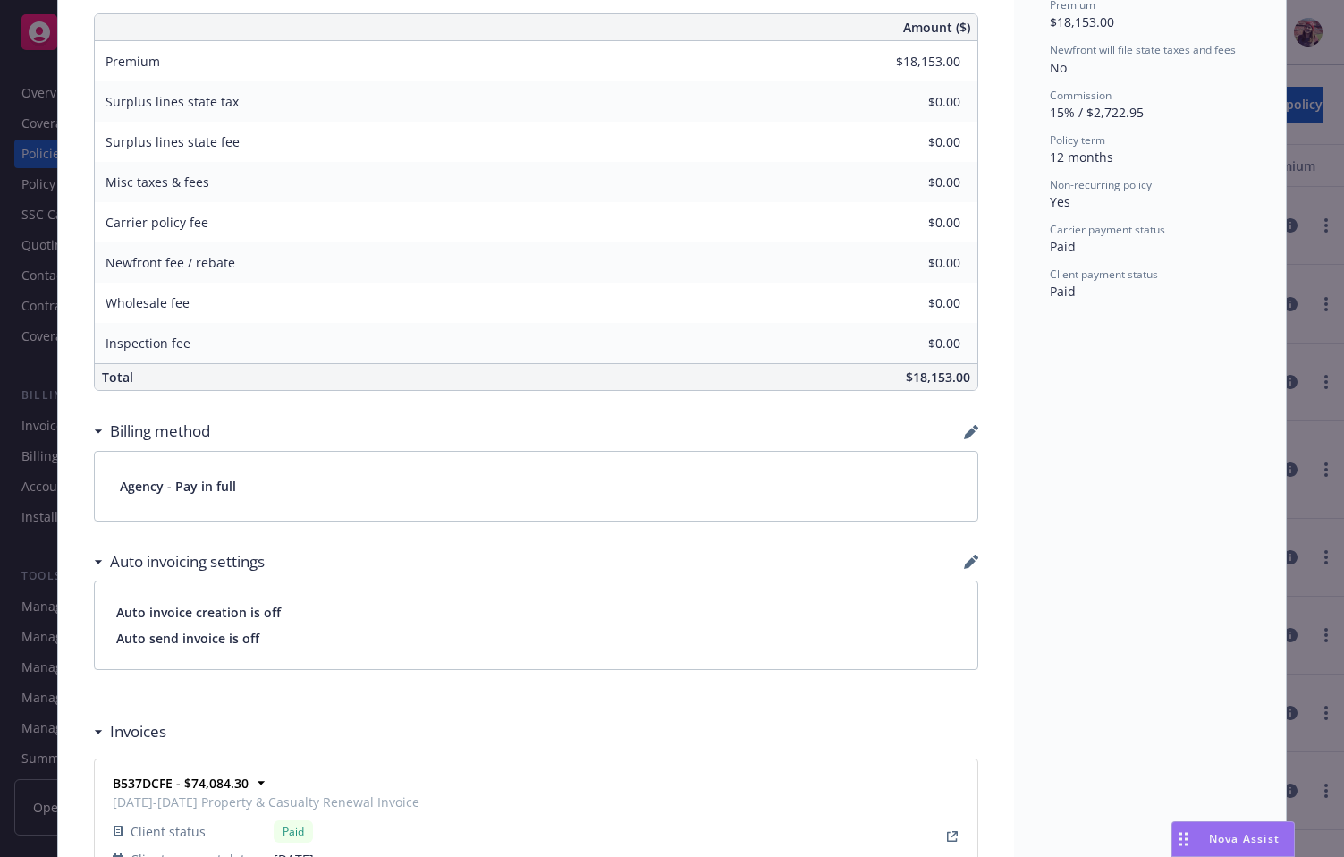
scroll to position [157, 0]
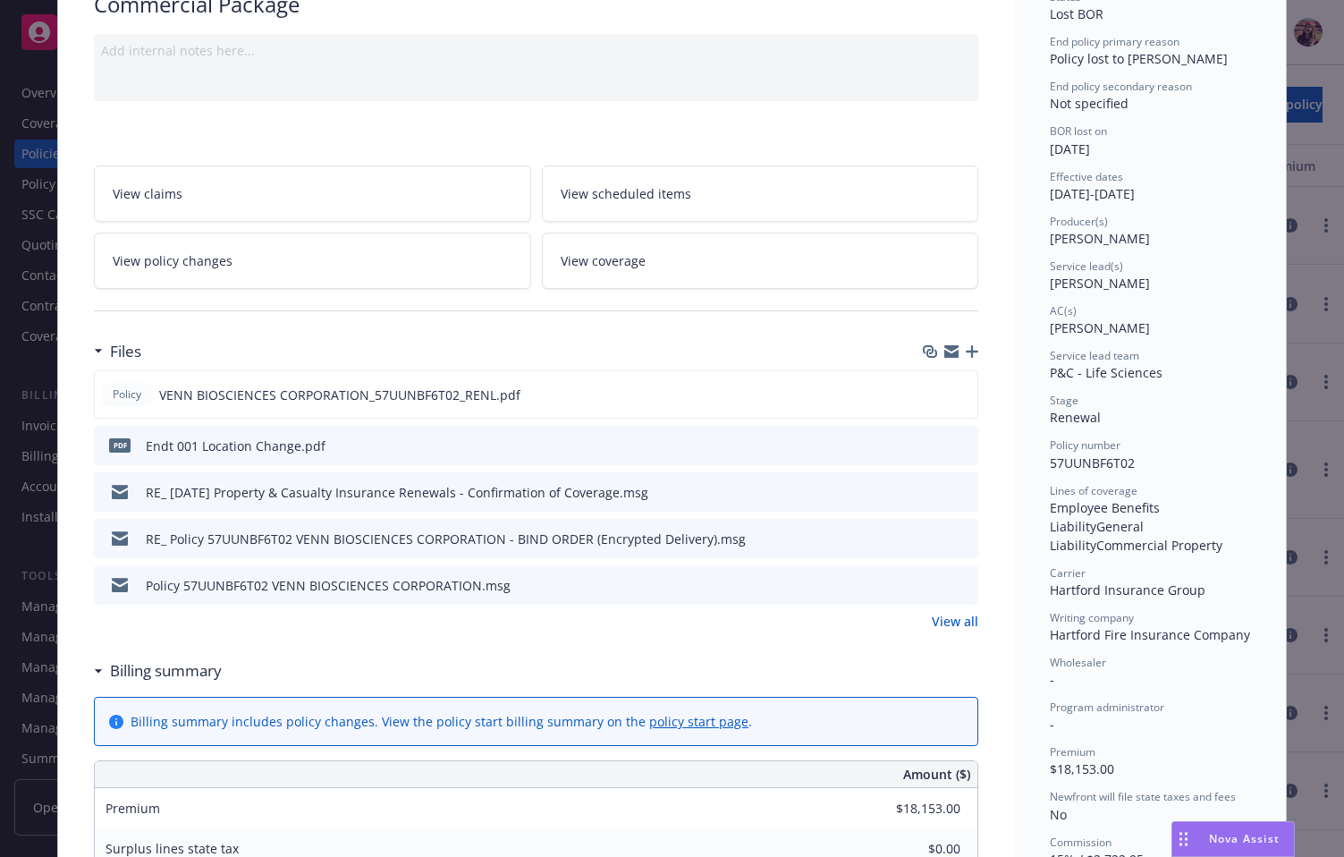
click at [563, 258] on span "View coverage" at bounding box center [603, 260] width 85 height 19
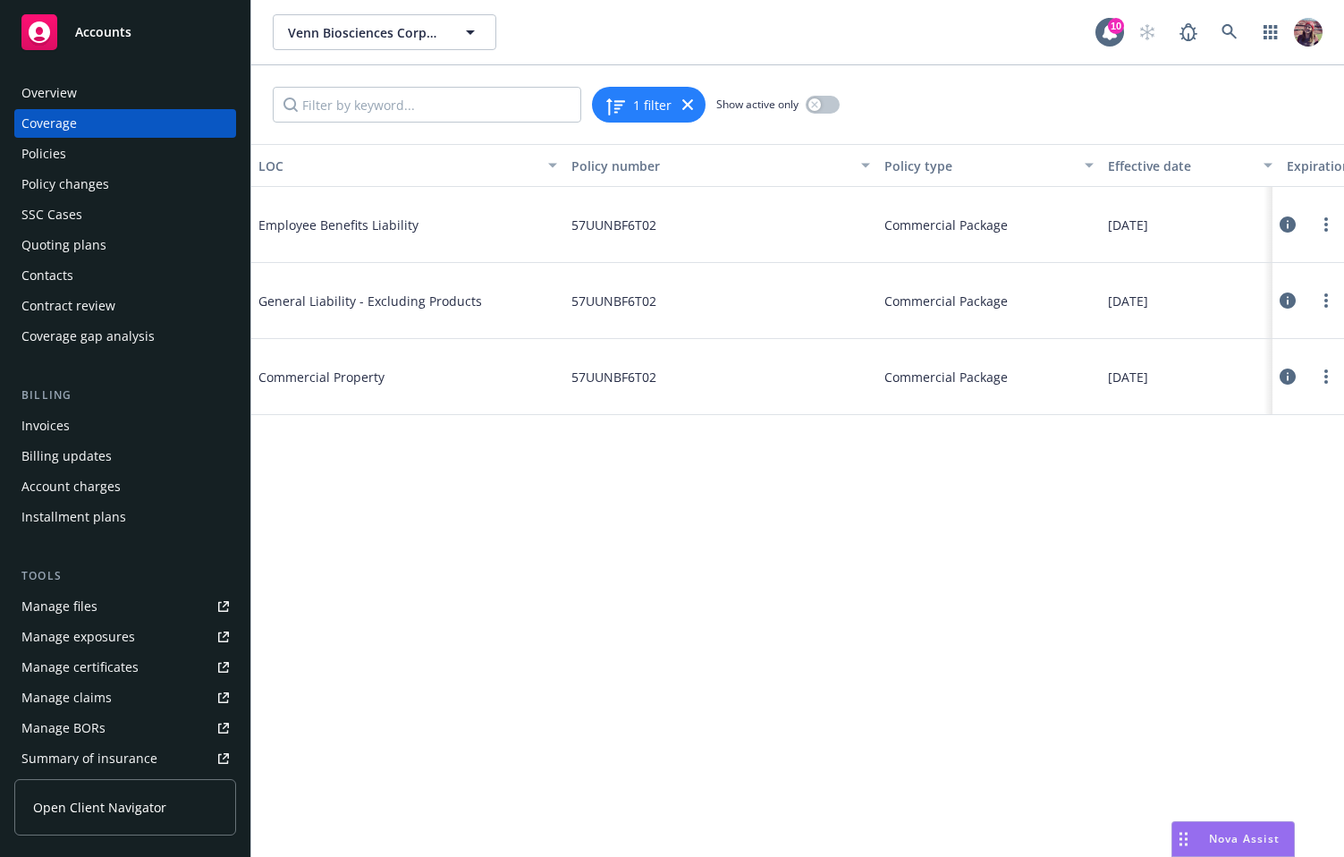
click at [1284, 299] on icon at bounding box center [1288, 300] width 16 height 16
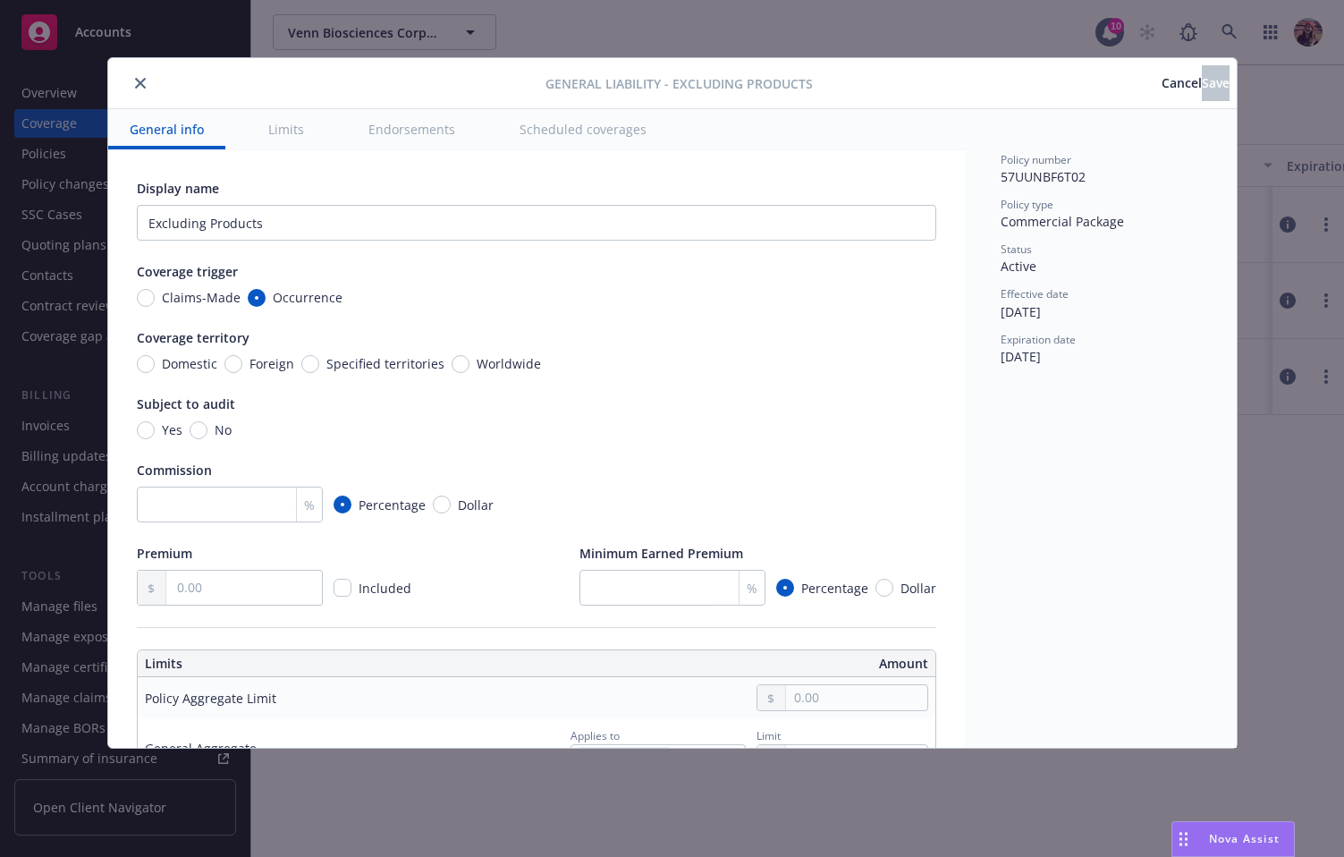
click at [142, 83] on icon "close" at bounding box center [140, 83] width 11 height 11
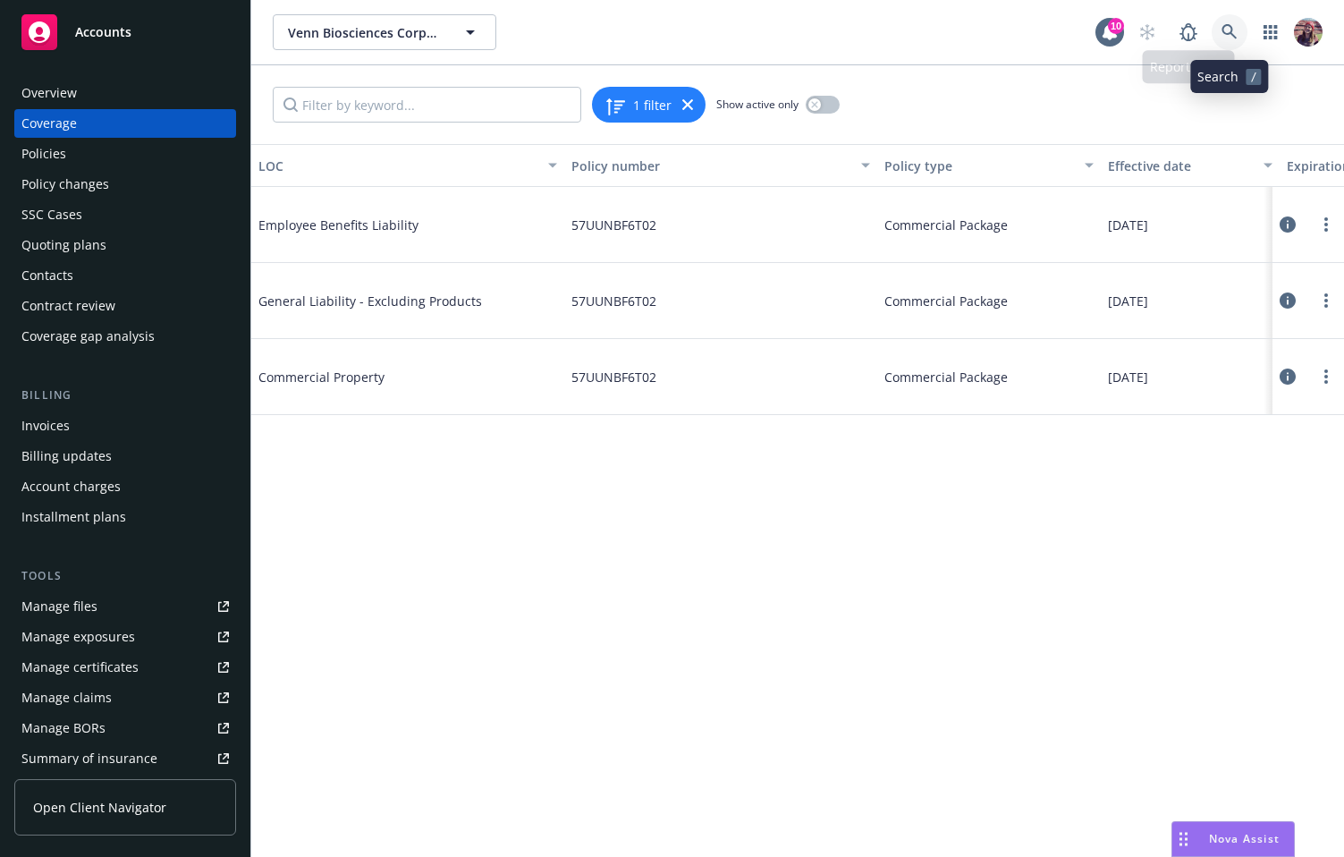
click at [1228, 28] on icon at bounding box center [1230, 32] width 16 height 16
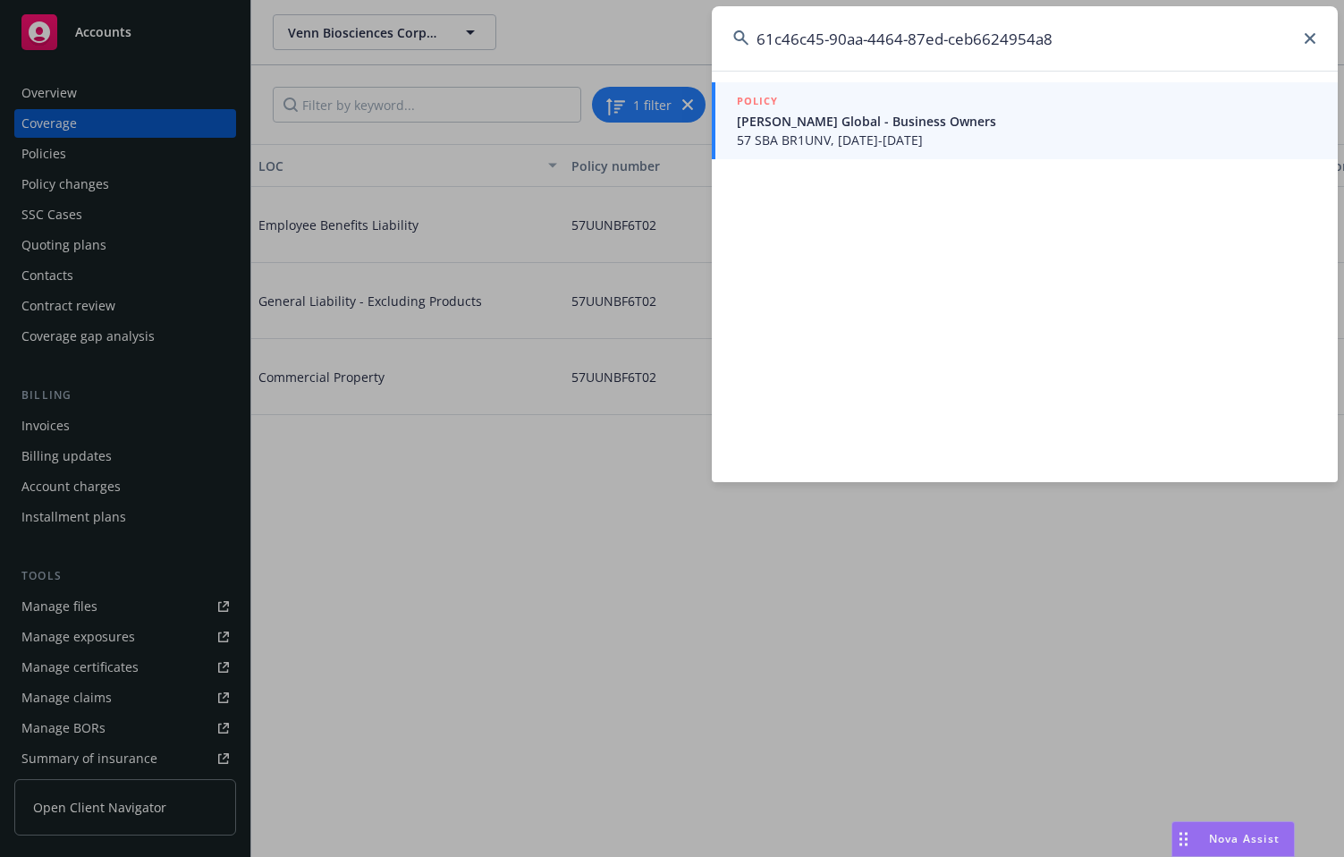
type input "61c46c45-90aa-4464-87ed-ceb6624954a8"
click at [864, 111] on div "POLICY" at bounding box center [1027, 102] width 580 height 20
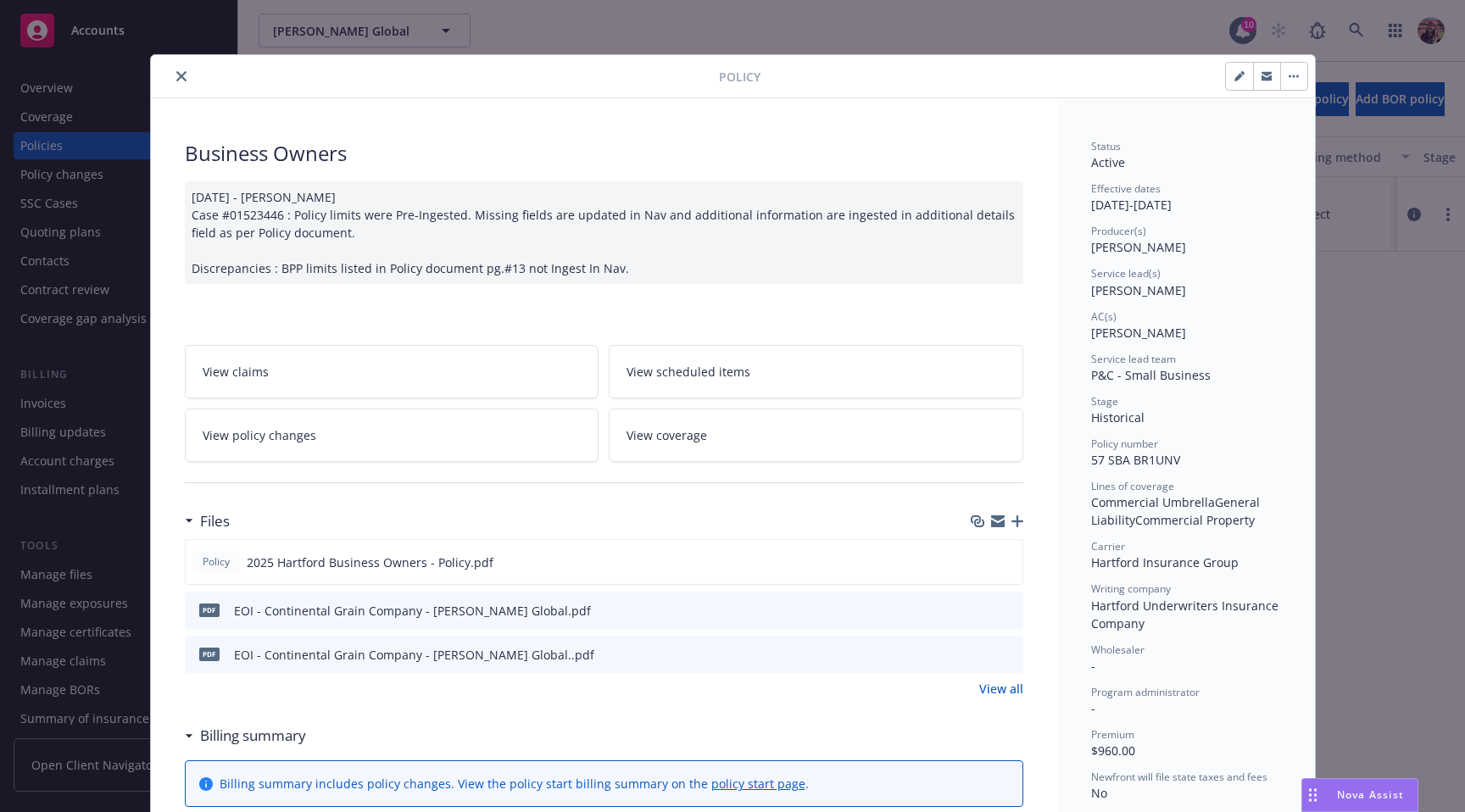
click at [169, 64] on div "Policy" at bounding box center [732, 77] width 1164 height 44
click at [165, 62] on div "Policy" at bounding box center [732, 77] width 1164 height 44
click at [157, 68] on div at bounding box center [438, 76] width 561 height 20
click at [164, 71] on div at bounding box center [438, 76] width 561 height 20
click at [176, 72] on icon "close" at bounding box center [181, 76] width 10 height 10
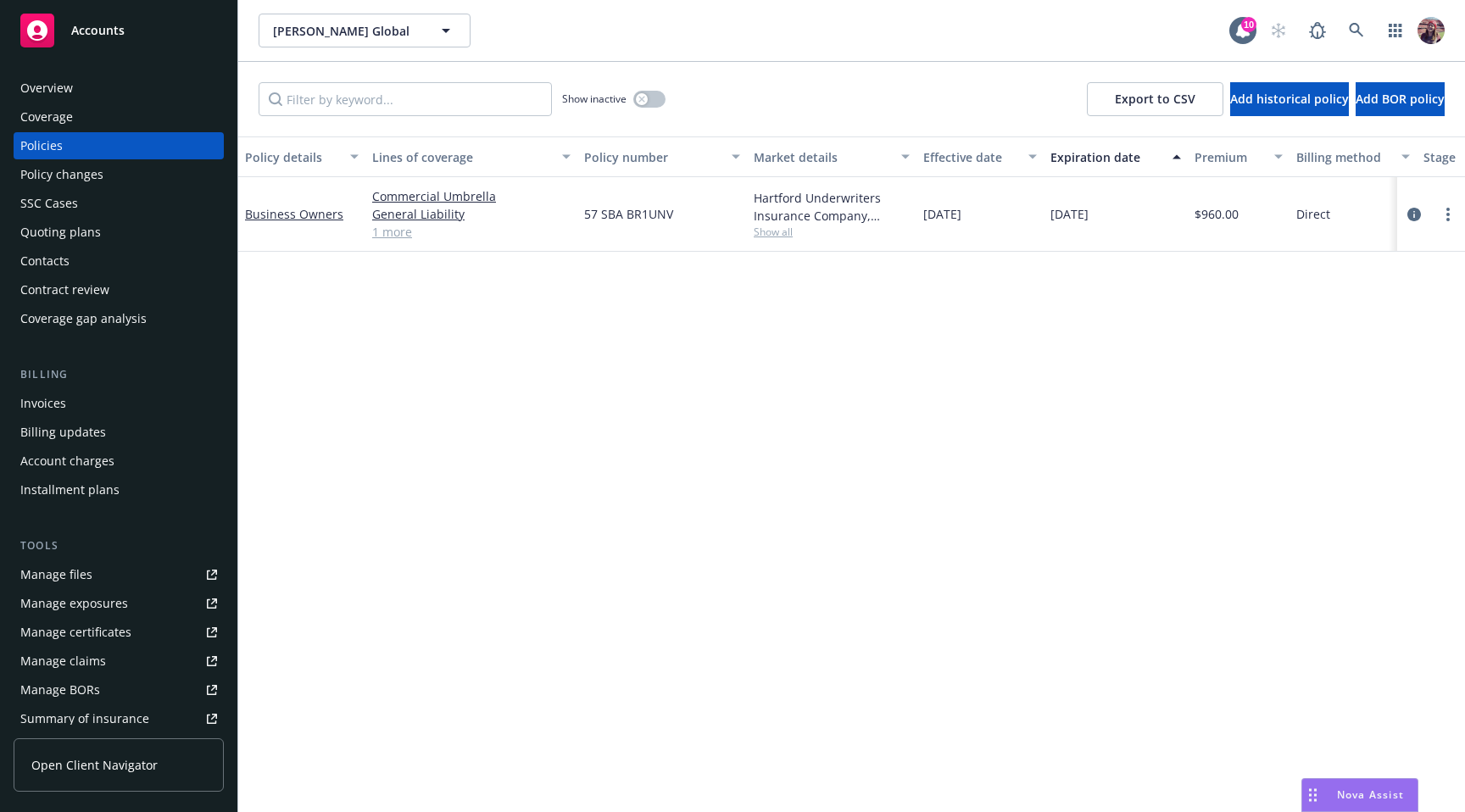
click at [946, 445] on div "Policy details Lines of coverage Policy number Market details Effective date Ex…" at bounding box center [851, 474] width 1226 height 676
click at [700, 571] on div "Policy details Lines of coverage Policy number Market details Effective date Ex…" at bounding box center [851, 474] width 1226 height 676
click at [83, 77] on div "Overview" at bounding box center [118, 88] width 197 height 27
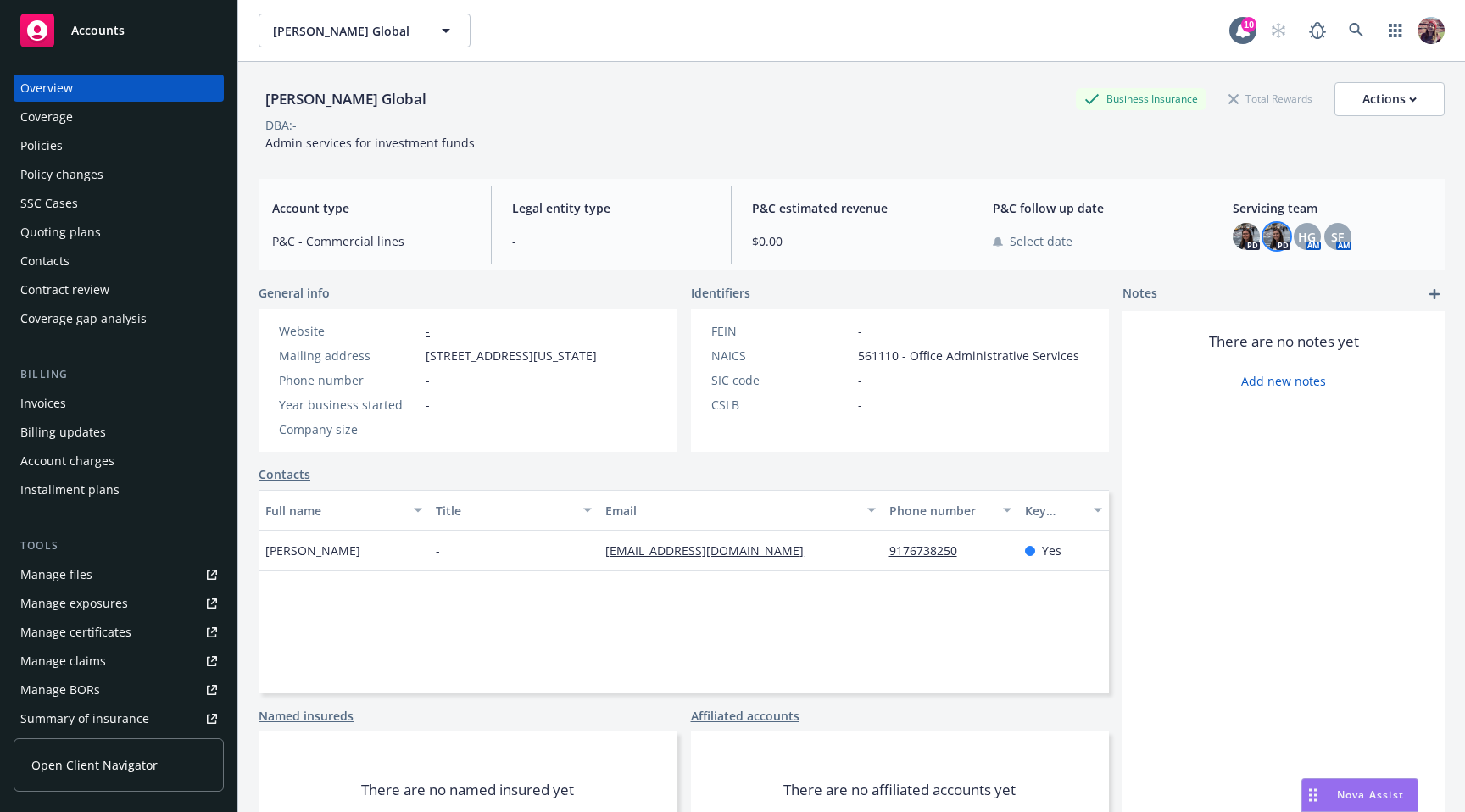
click at [1263, 244] on img at bounding box center [1276, 236] width 27 height 27
click at [1273, 242] on div "SF" at bounding box center [1337, 236] width 27 height 27
click at [1273, 237] on span "HG" at bounding box center [1306, 237] width 18 height 18
click at [1273, 234] on span "SF" at bounding box center [1336, 237] width 12 height 18
click at [745, 151] on div "[PERSON_NAME] Global Business Insurance Total Rewards Actions DBA: - Admin serv…" at bounding box center [851, 117] width 1185 height 69
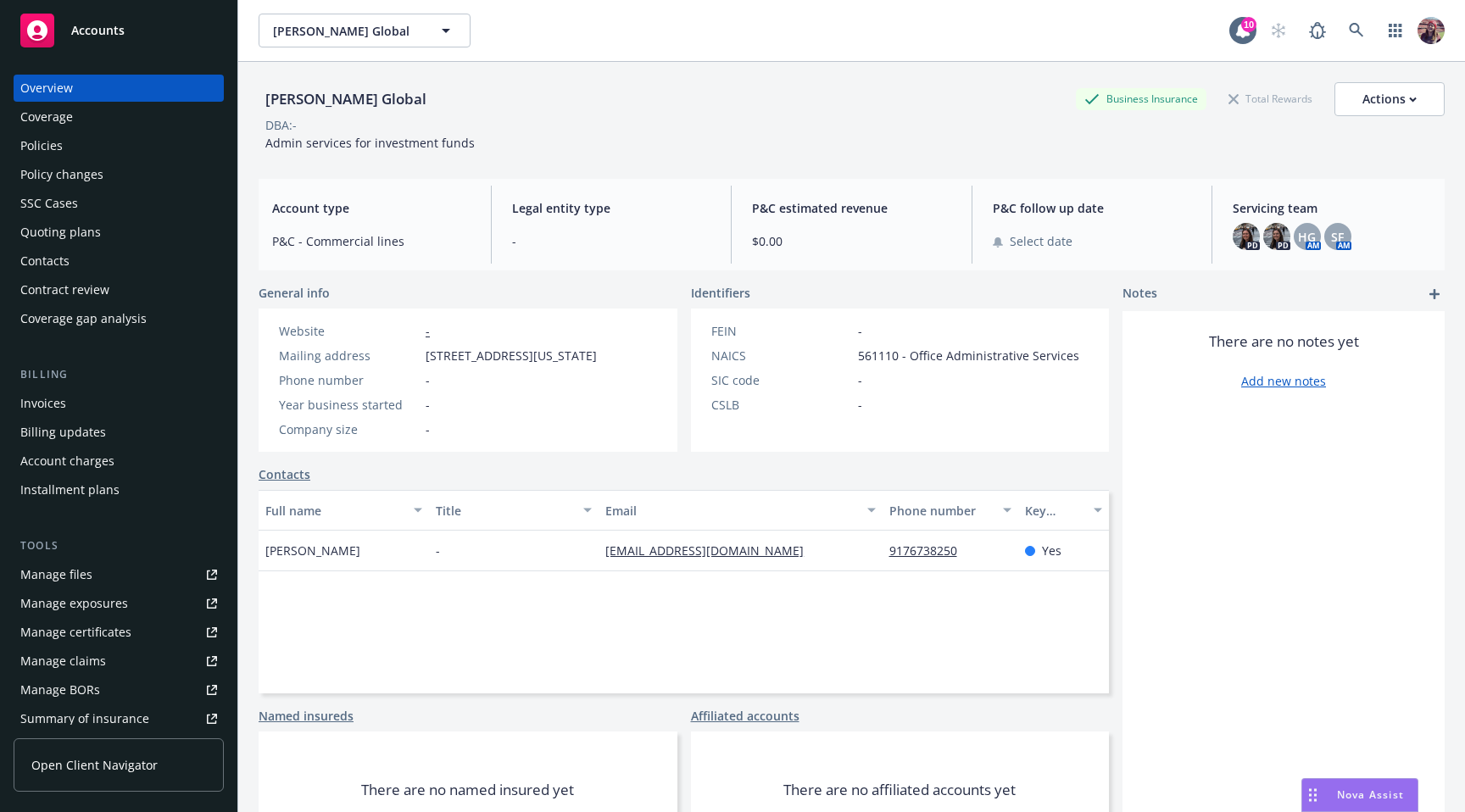
click at [68, 140] on div "Policies" at bounding box center [118, 146] width 197 height 27
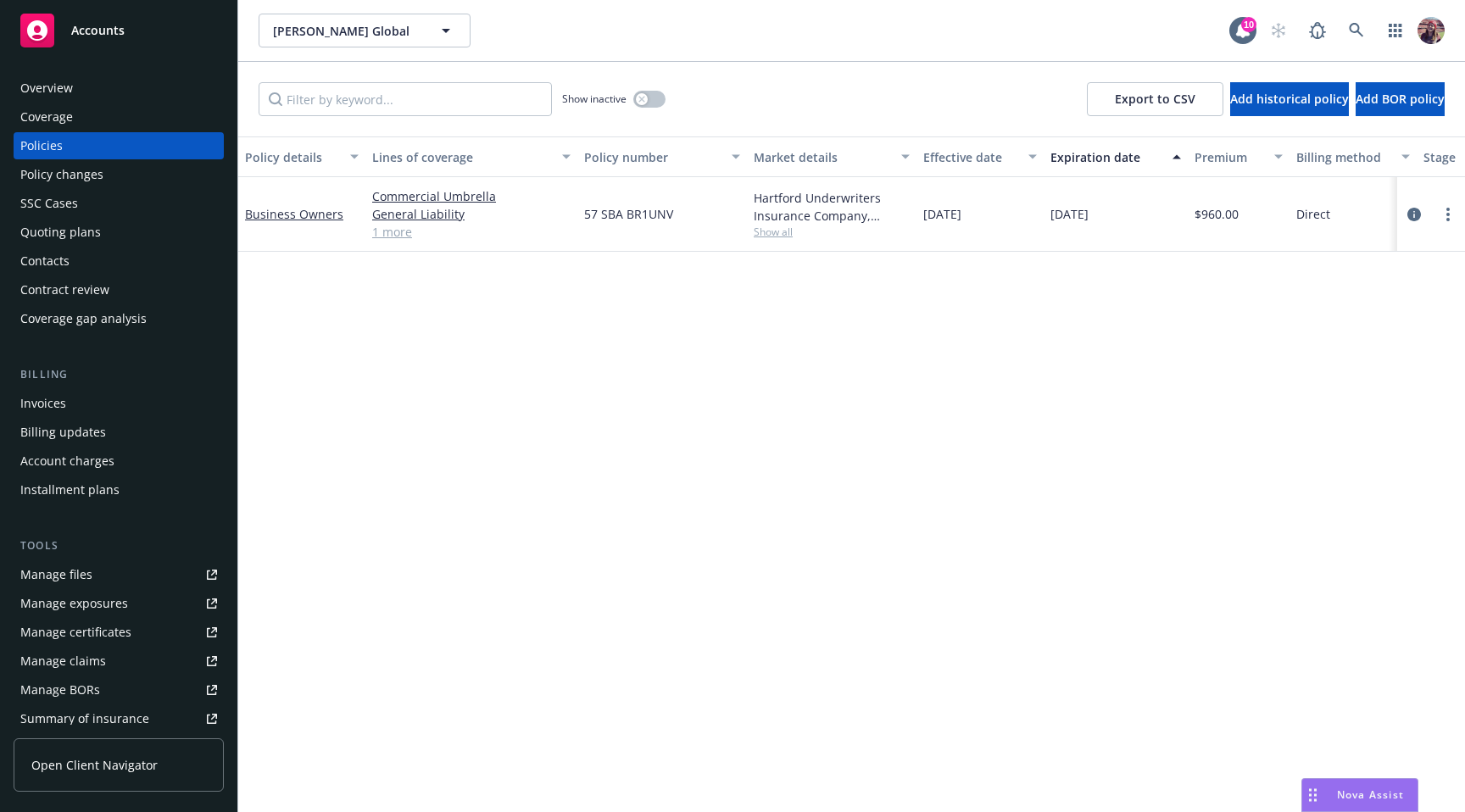
click at [447, 799] on div "Policy details Lines of coverage Policy number Market details Effective date Ex…" at bounding box center [851, 474] width 1226 height 676
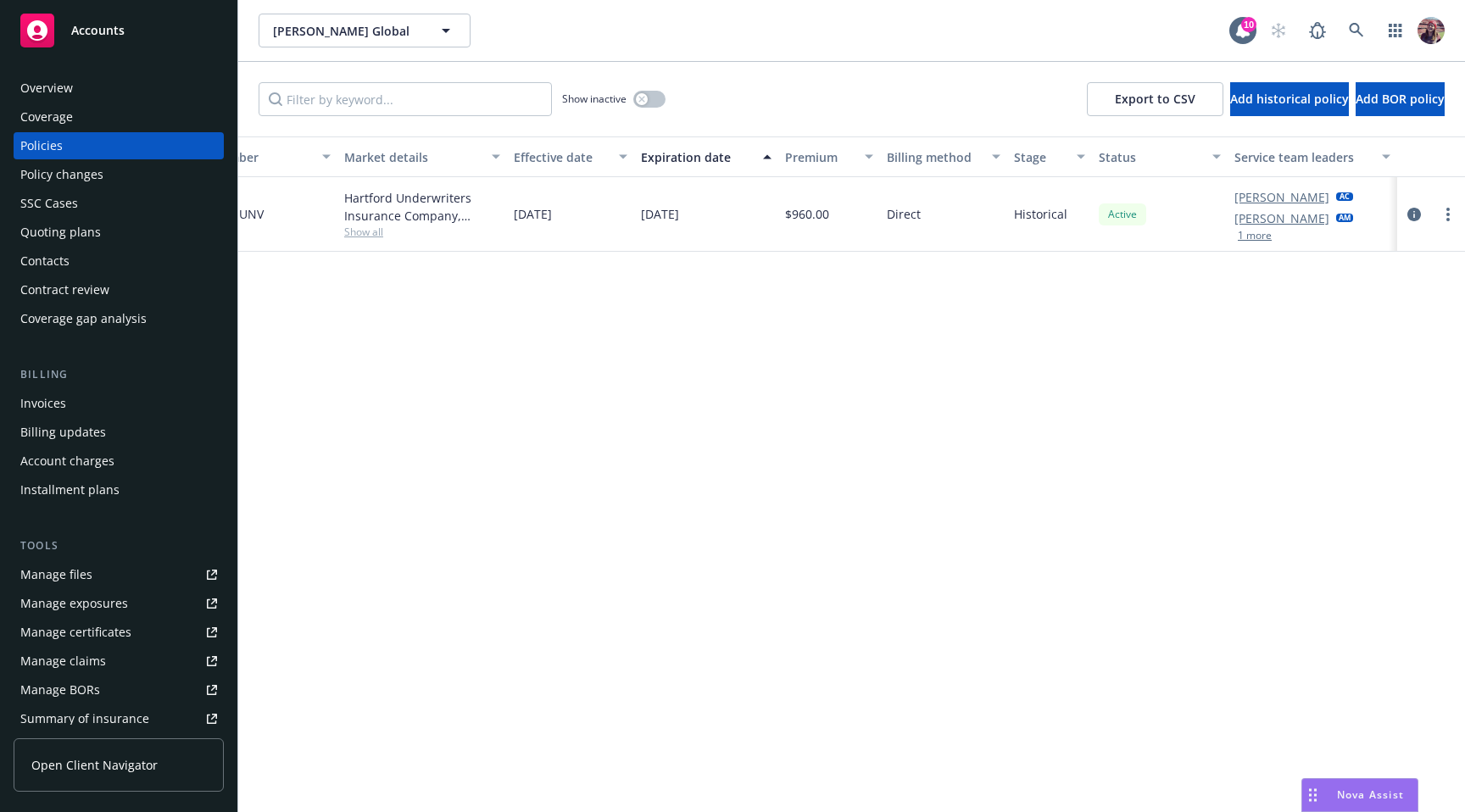
click at [1273, 230] on div "1 more" at bounding box center [1293, 235] width 118 height 10
click at [1264, 235] on button "1 more" at bounding box center [1255, 235] width 34 height 10
click at [1273, 222] on icon "circleInformation" at bounding box center [1414, 225] width 13 height 13
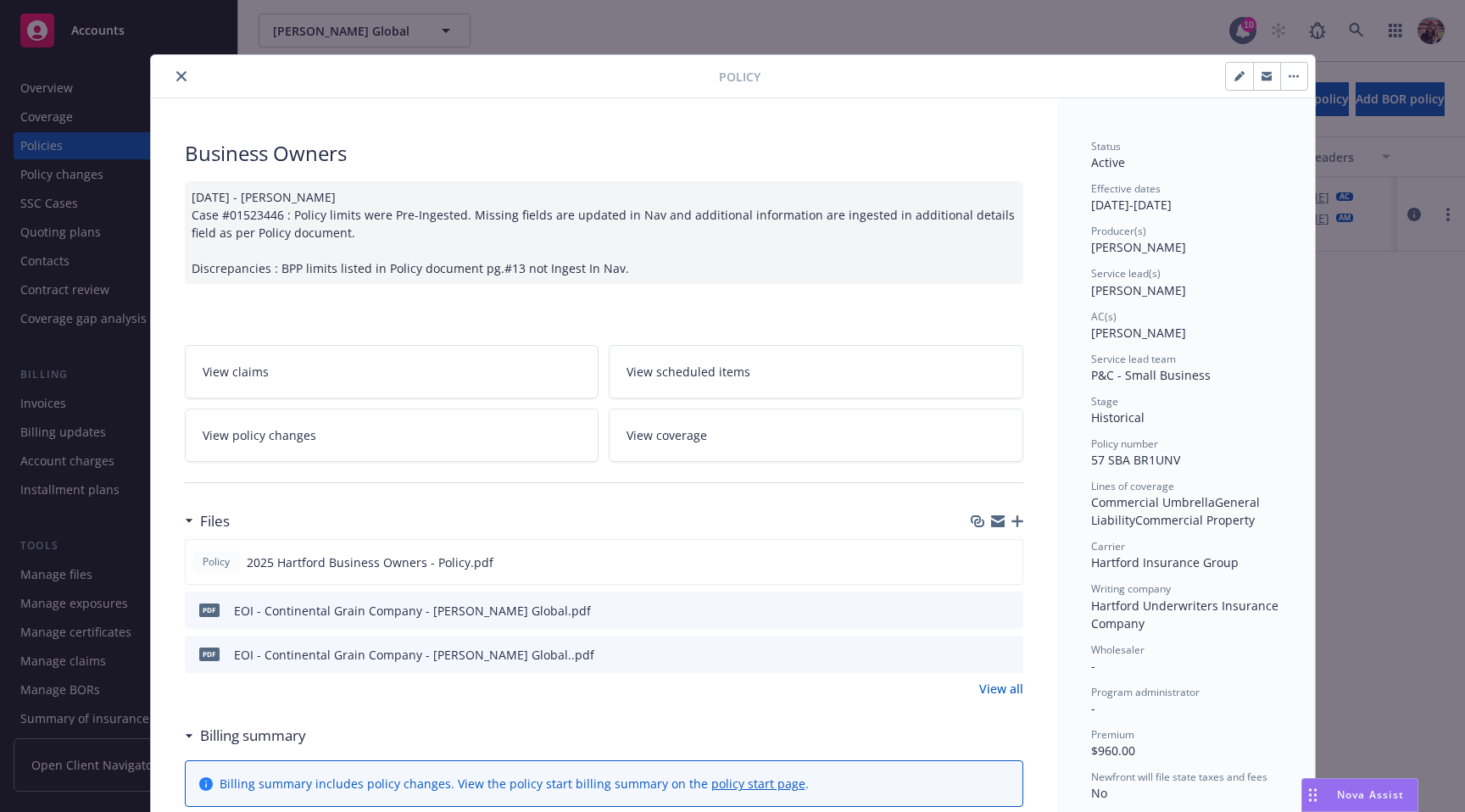
scroll to position [51, 0]
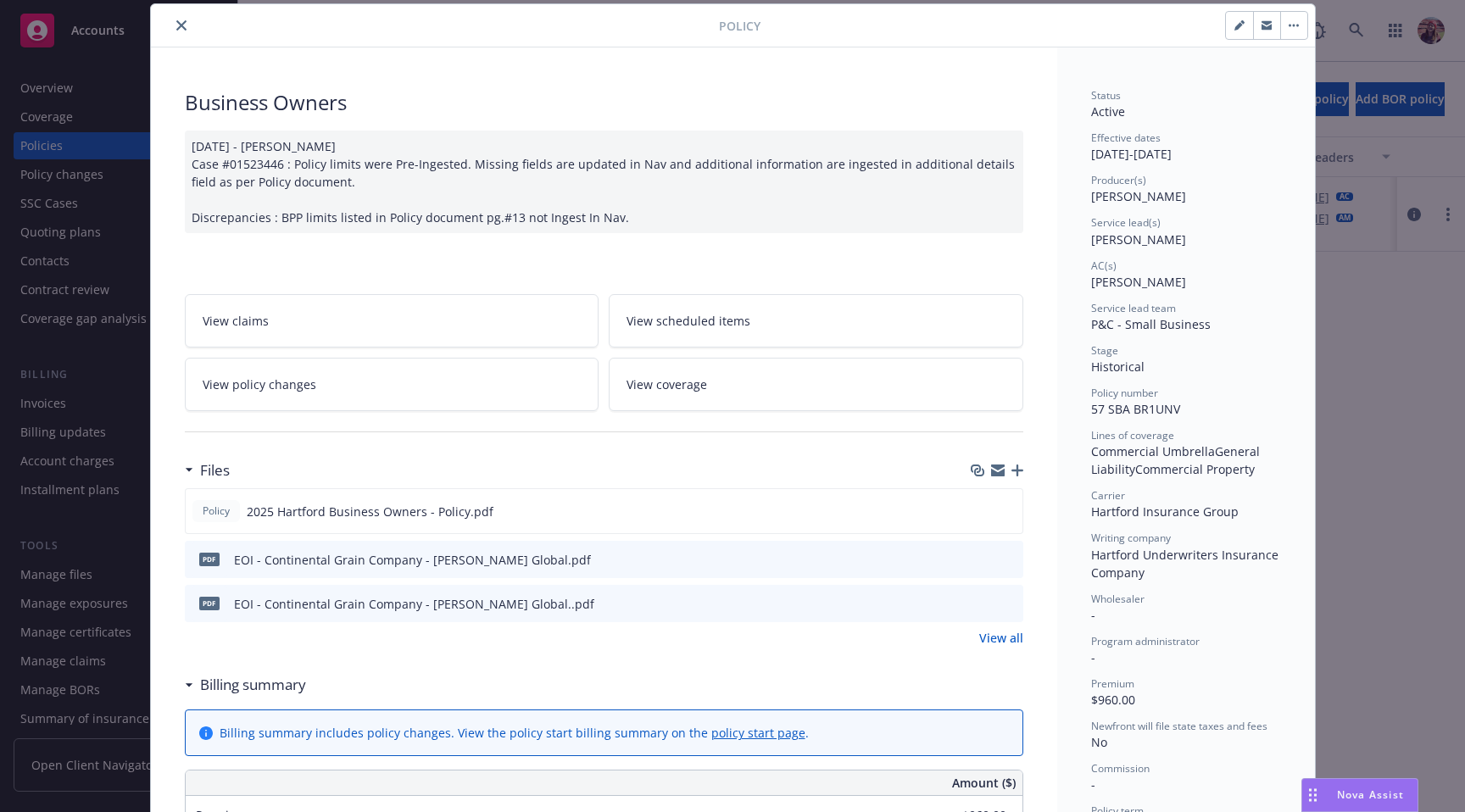
click at [1093, 243] on span "[PERSON_NAME]" at bounding box center [1138, 239] width 95 height 16
